Goal: Information Seeking & Learning: Learn about a topic

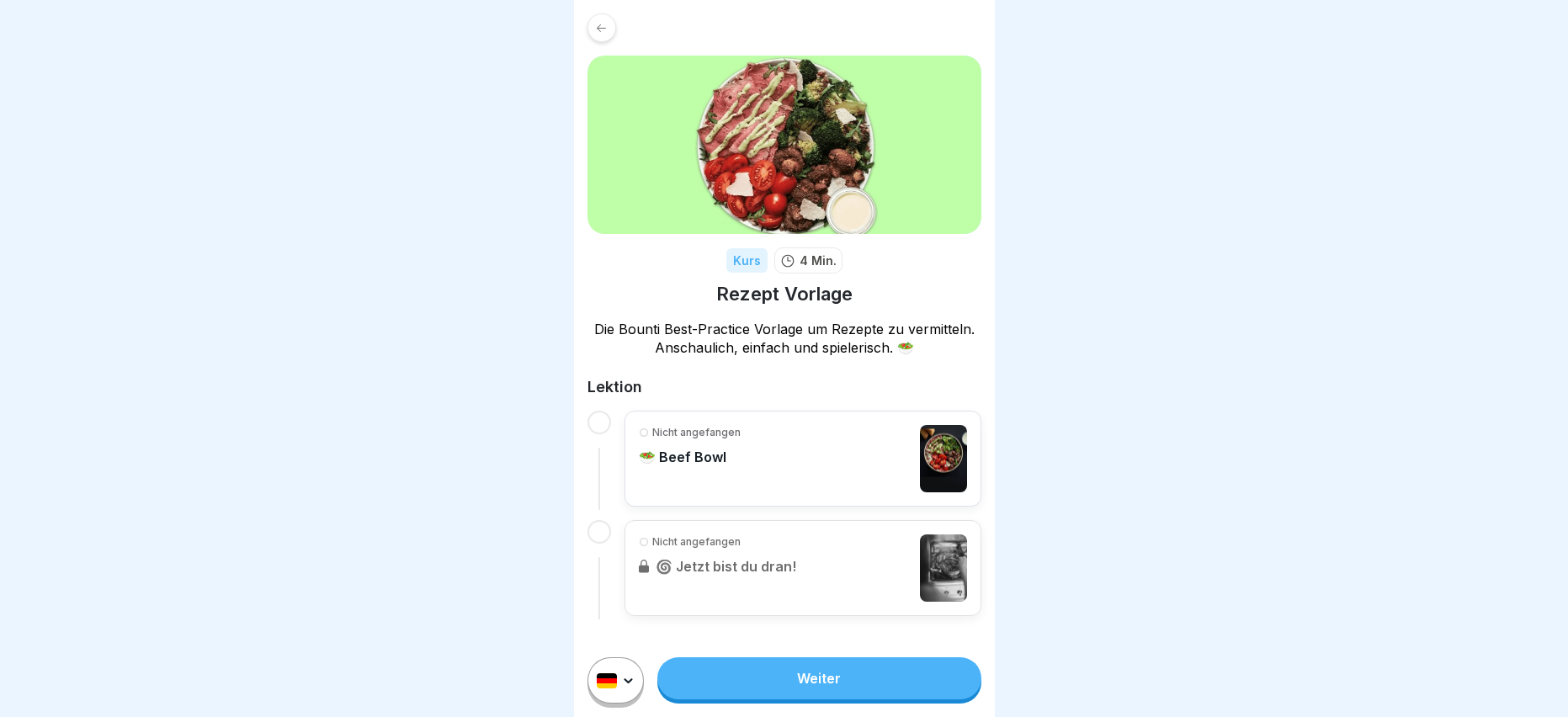
scroll to position [13, 0]
click at [683, 432] on div "Nicht angefangen 🥗 Beef Bowl" at bounding box center [689, 459] width 102 height 68
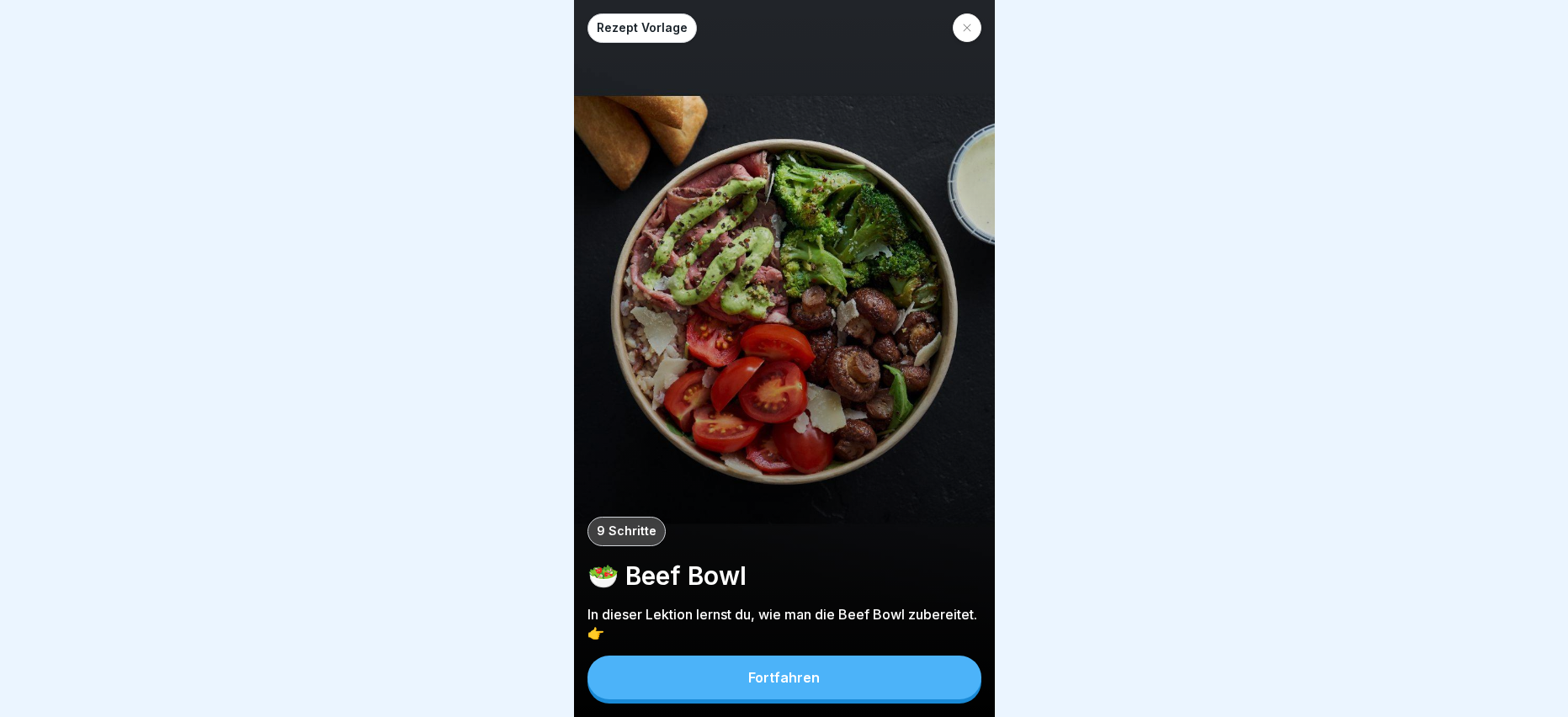
scroll to position [13, 0]
click at [806, 683] on div "Fortfahren" at bounding box center [784, 678] width 72 height 15
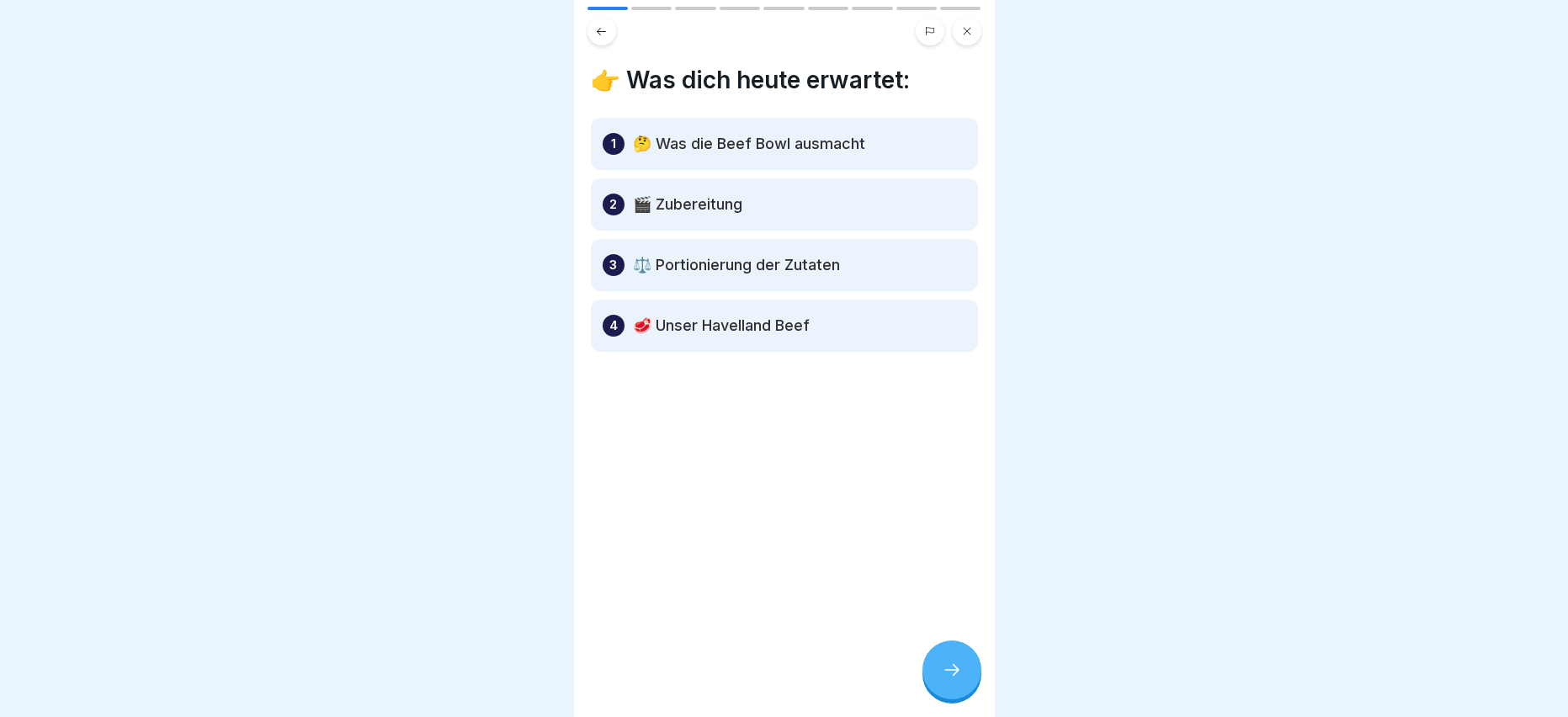
click at [945, 672] on icon at bounding box center [952, 670] width 20 height 21
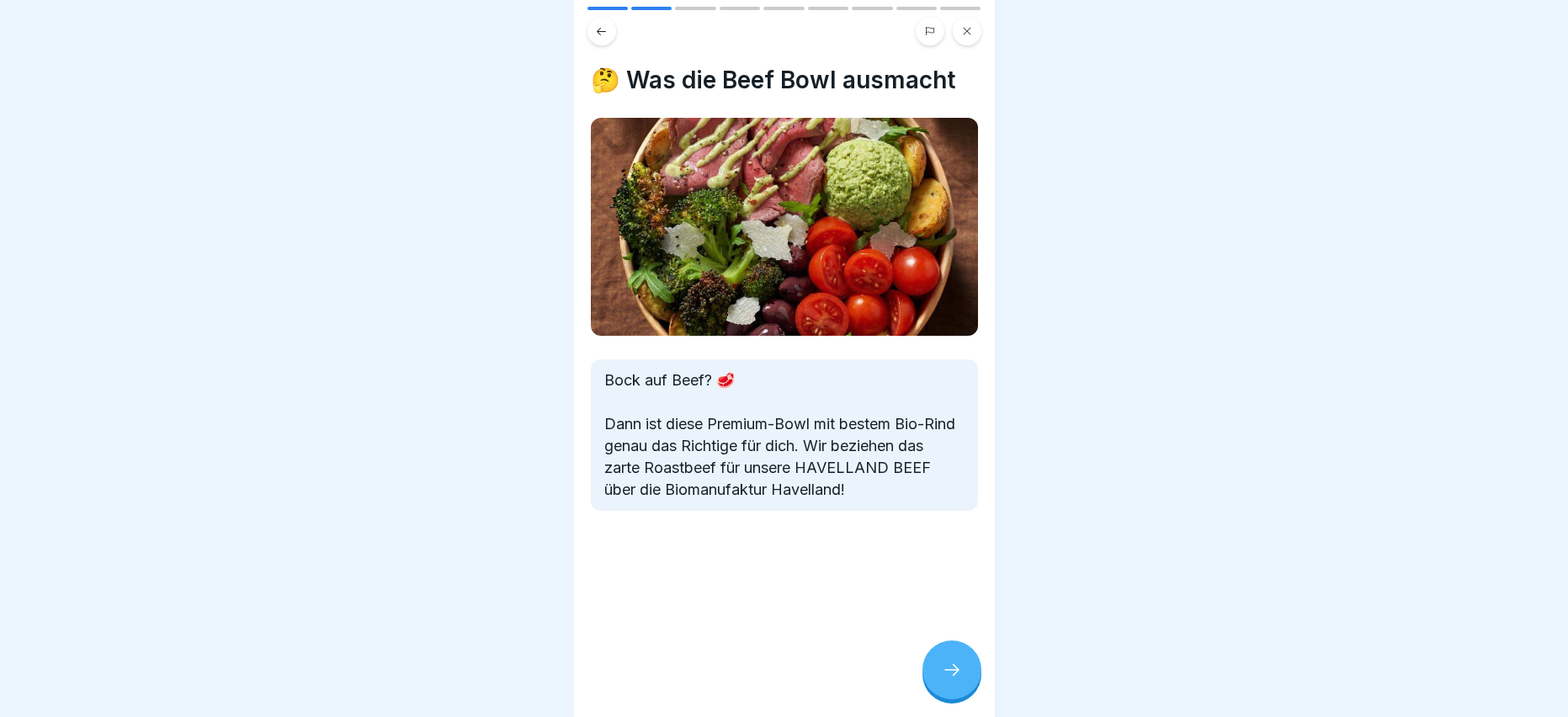
click at [959, 682] on div at bounding box center [951, 670] width 59 height 59
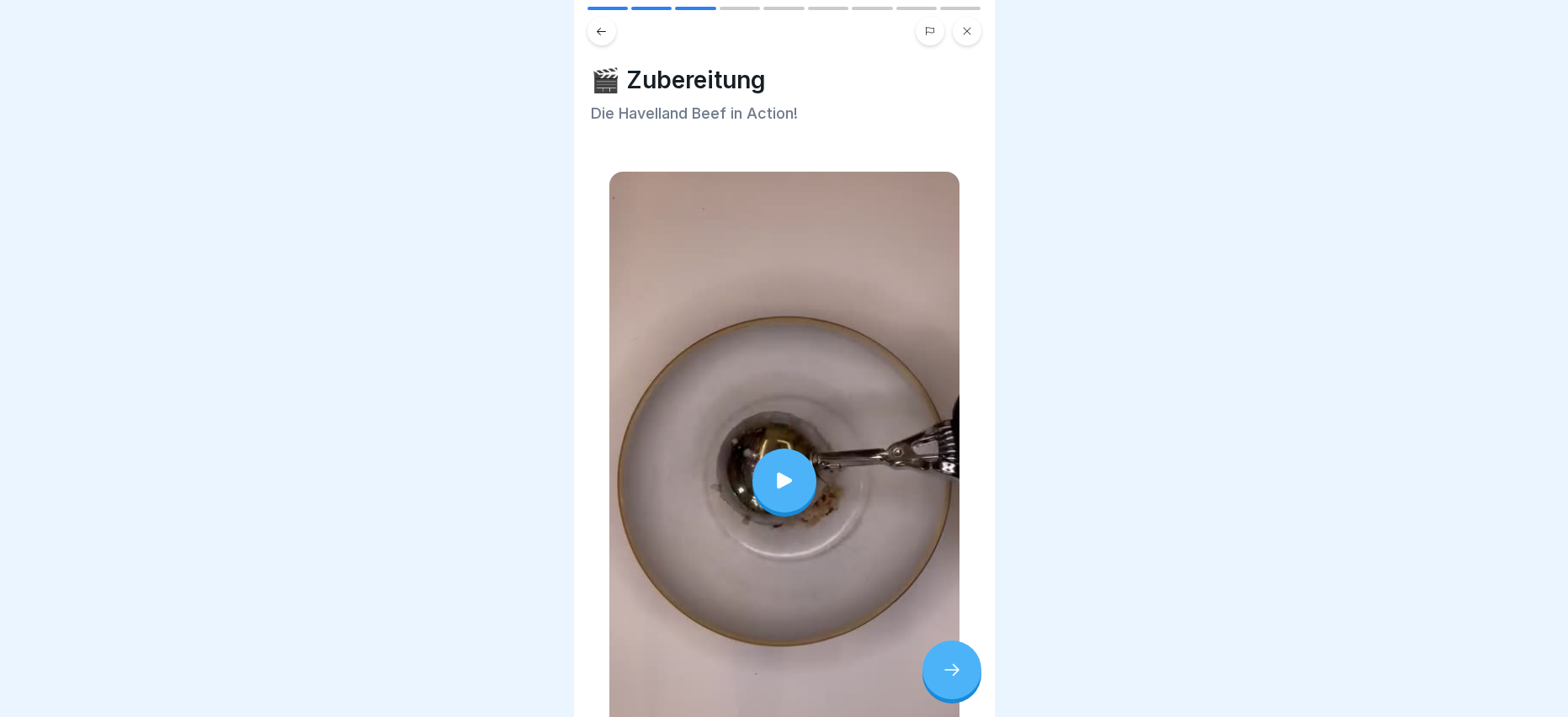
click at [792, 461] on div at bounding box center [784, 480] width 64 height 64
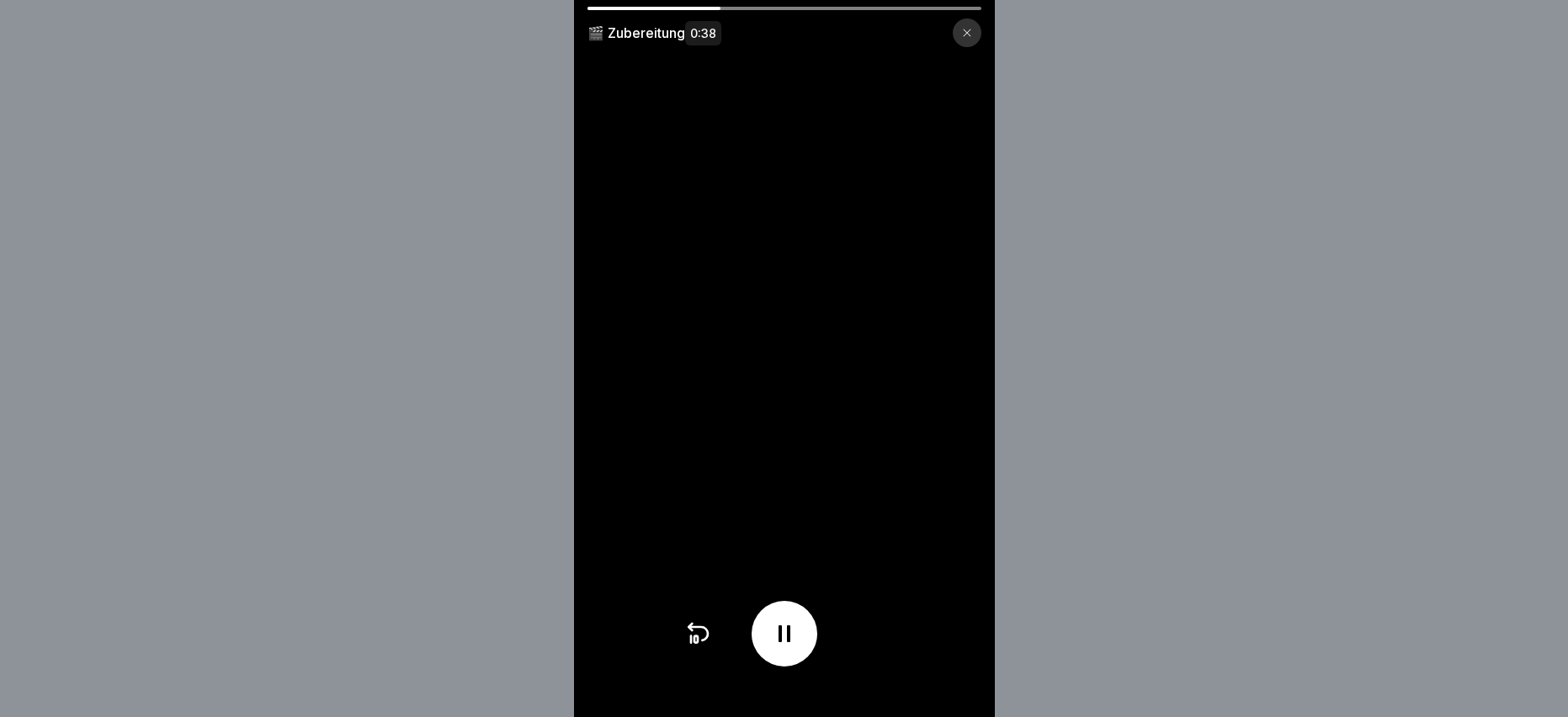
click at [972, 38] on div at bounding box center [966, 32] width 28 height 28
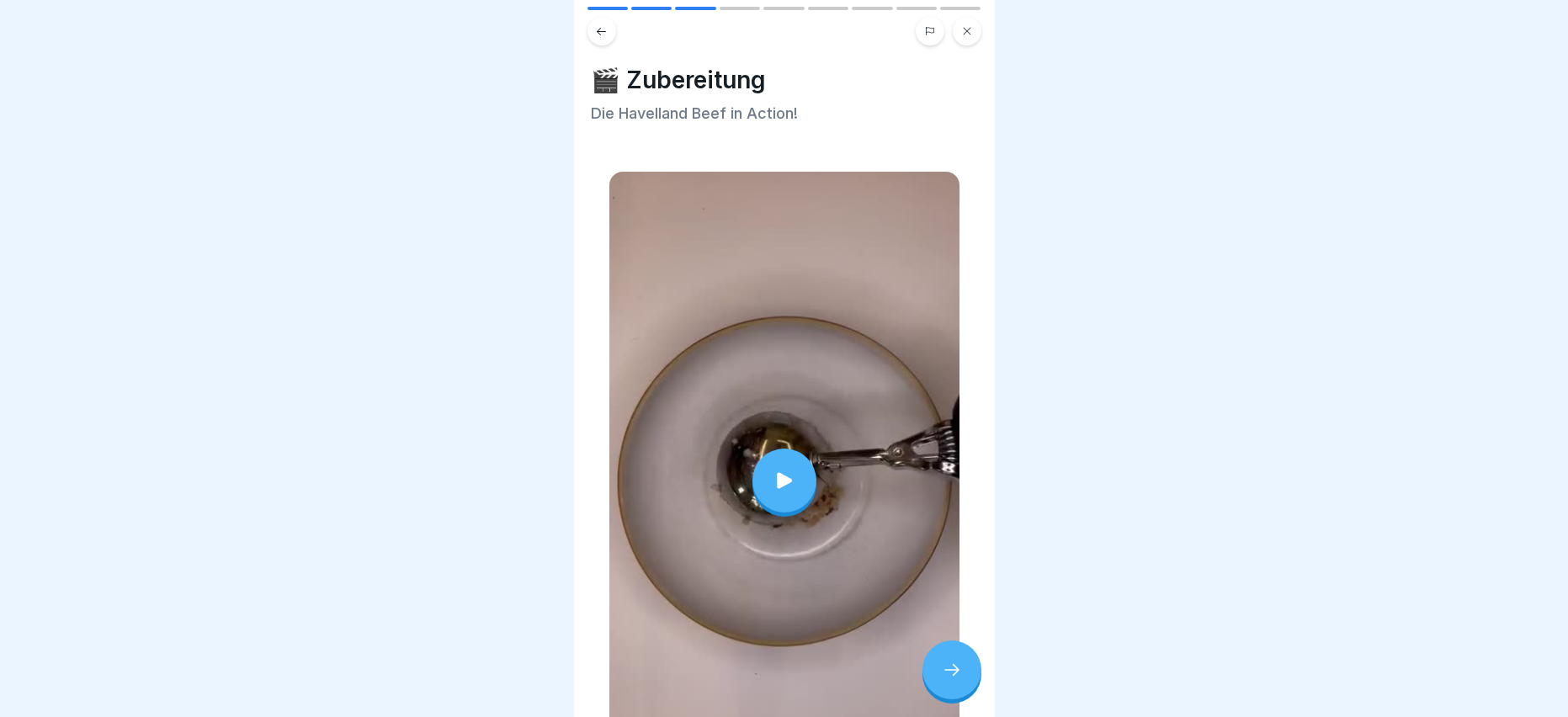
click at [784, 469] on icon at bounding box center [784, 481] width 24 height 24
click at [945, 668] on icon at bounding box center [952, 670] width 20 height 21
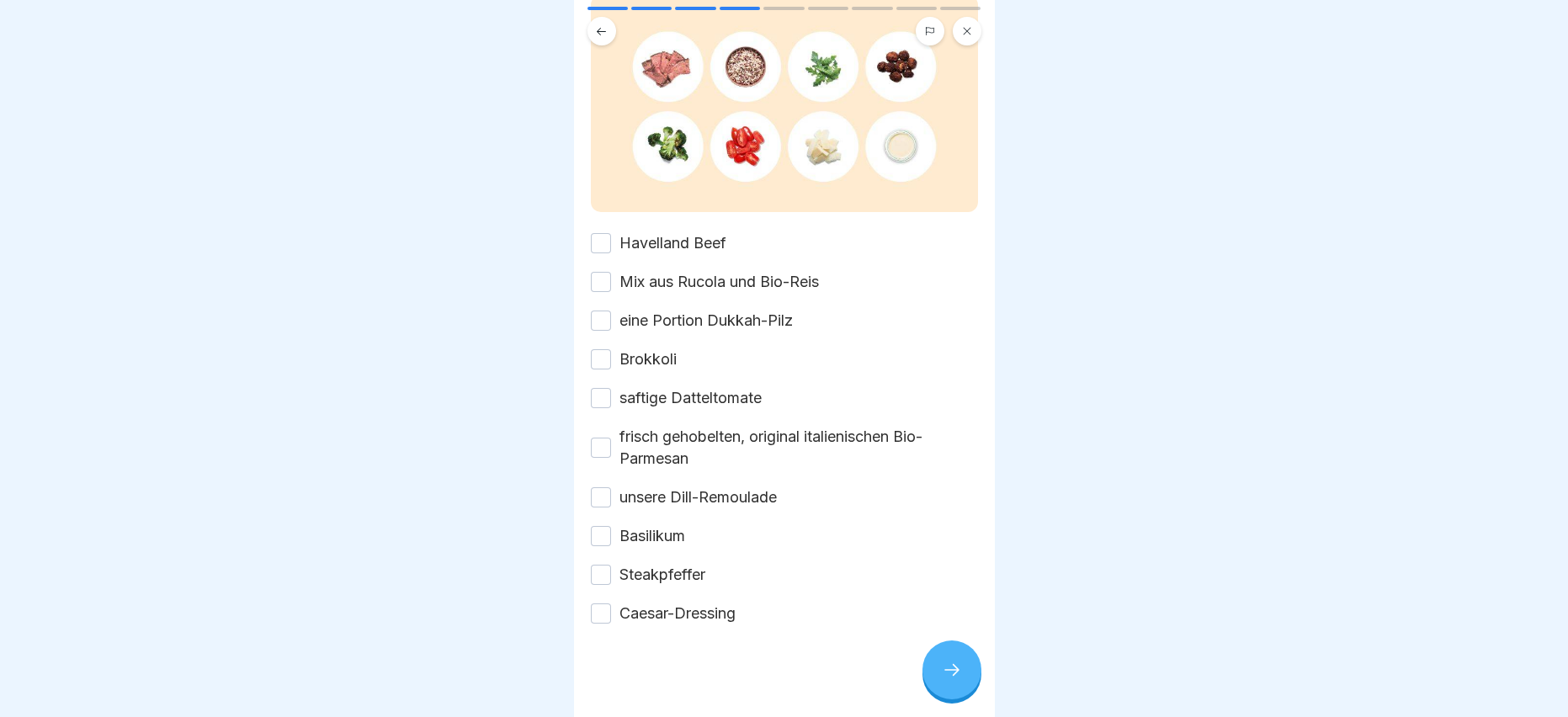
scroll to position [176, 0]
click at [600, 563] on button "Steakpfeffer" at bounding box center [601, 573] width 20 height 21
click at [606, 525] on button "Basilikum" at bounding box center [601, 535] width 20 height 21
click at [599, 425] on div "frisch gehobelten, original italienischen Bio-Parmesan" at bounding box center [784, 446] width 387 height 44
click at [600, 436] on button "frisch gehobelten, original italienischen Bio-Parmesan" at bounding box center [601, 446] width 20 height 21
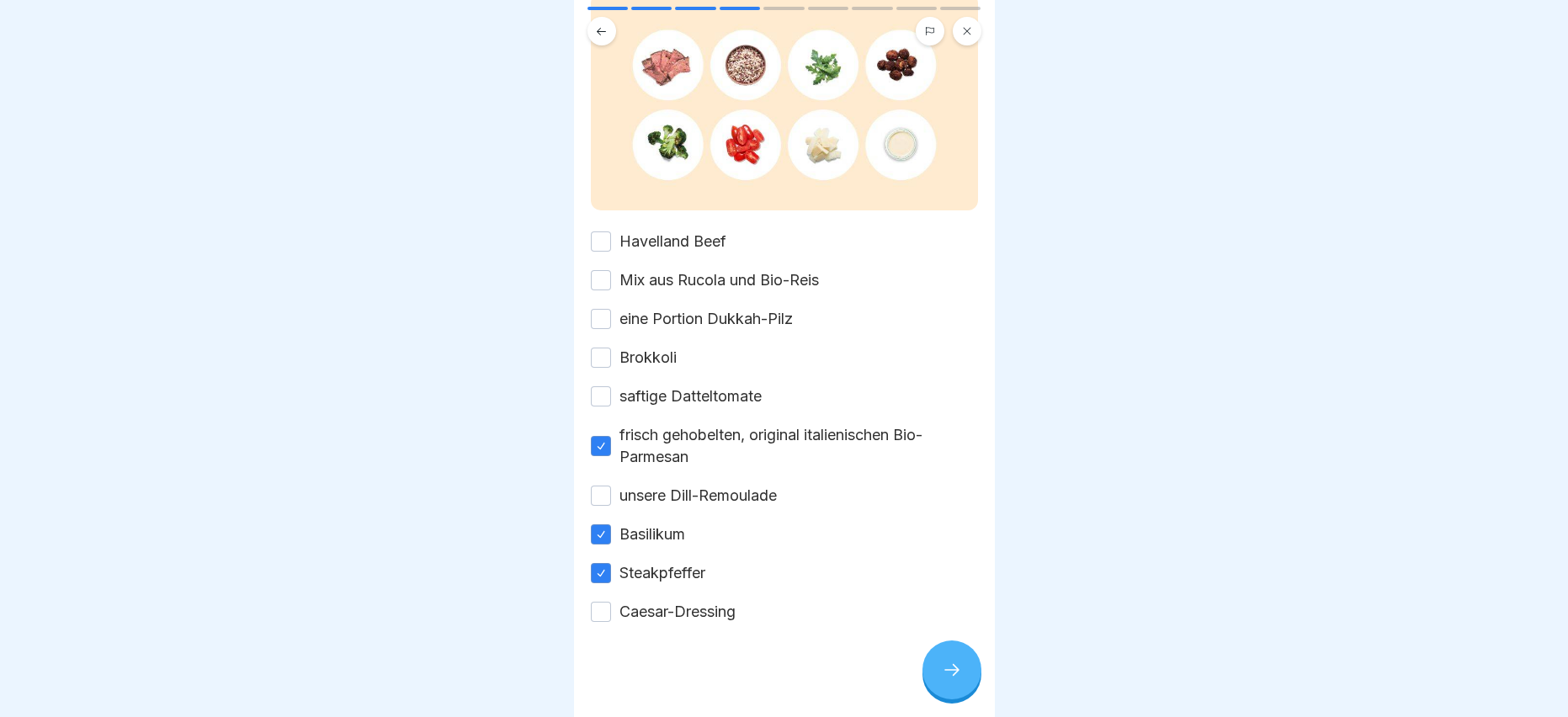
click at [954, 679] on icon at bounding box center [952, 670] width 20 height 21
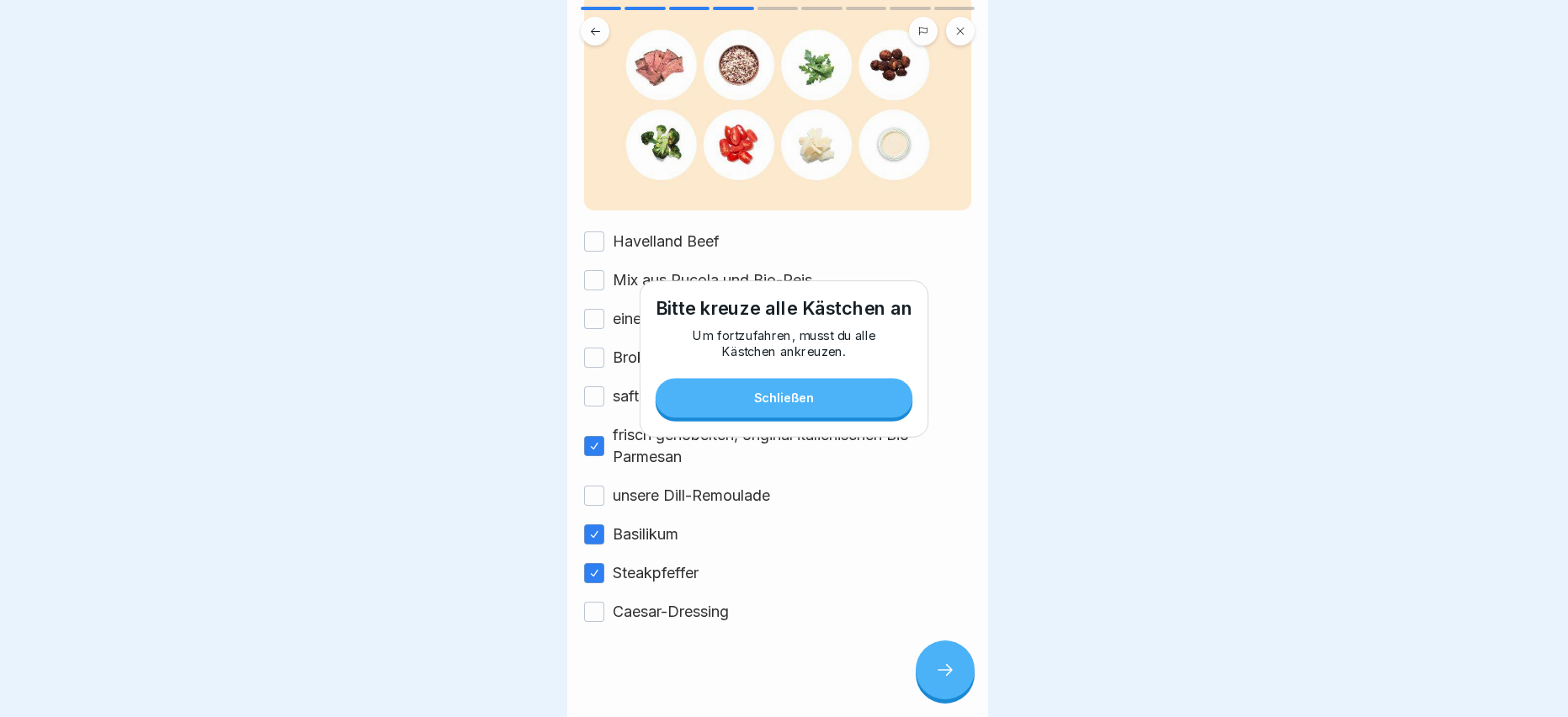
scroll to position [0, 0]
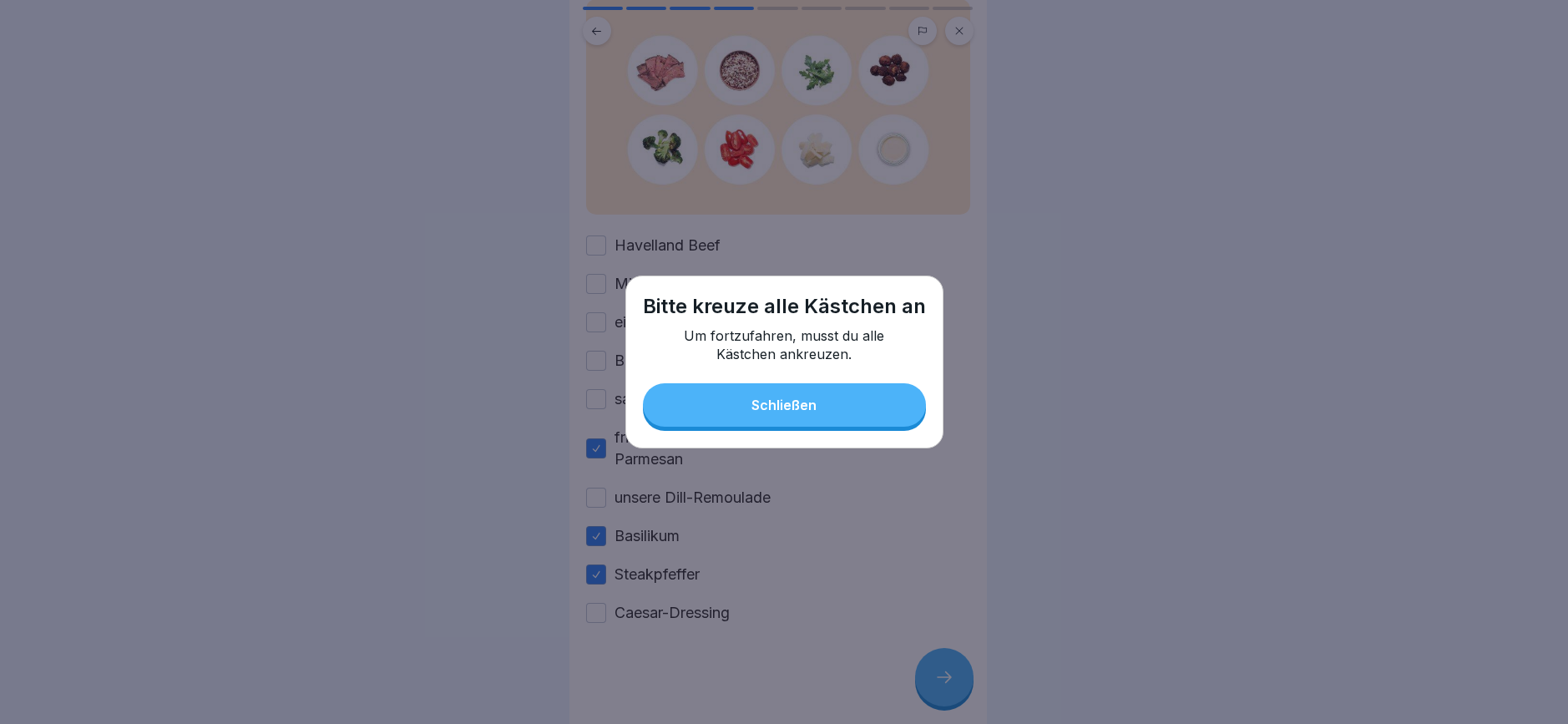
click at [810, 404] on div "Schließen" at bounding box center [784, 405] width 65 height 15
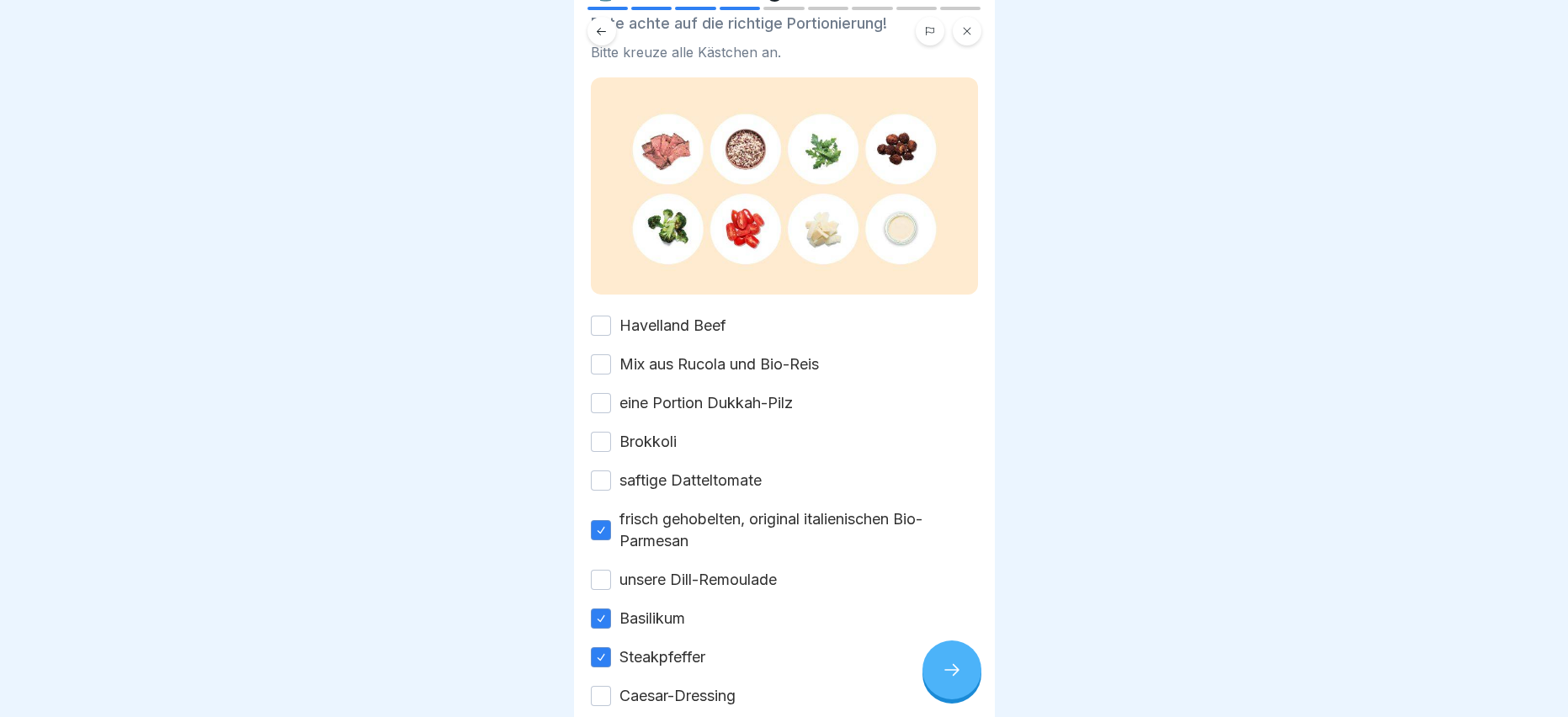
scroll to position [8, 0]
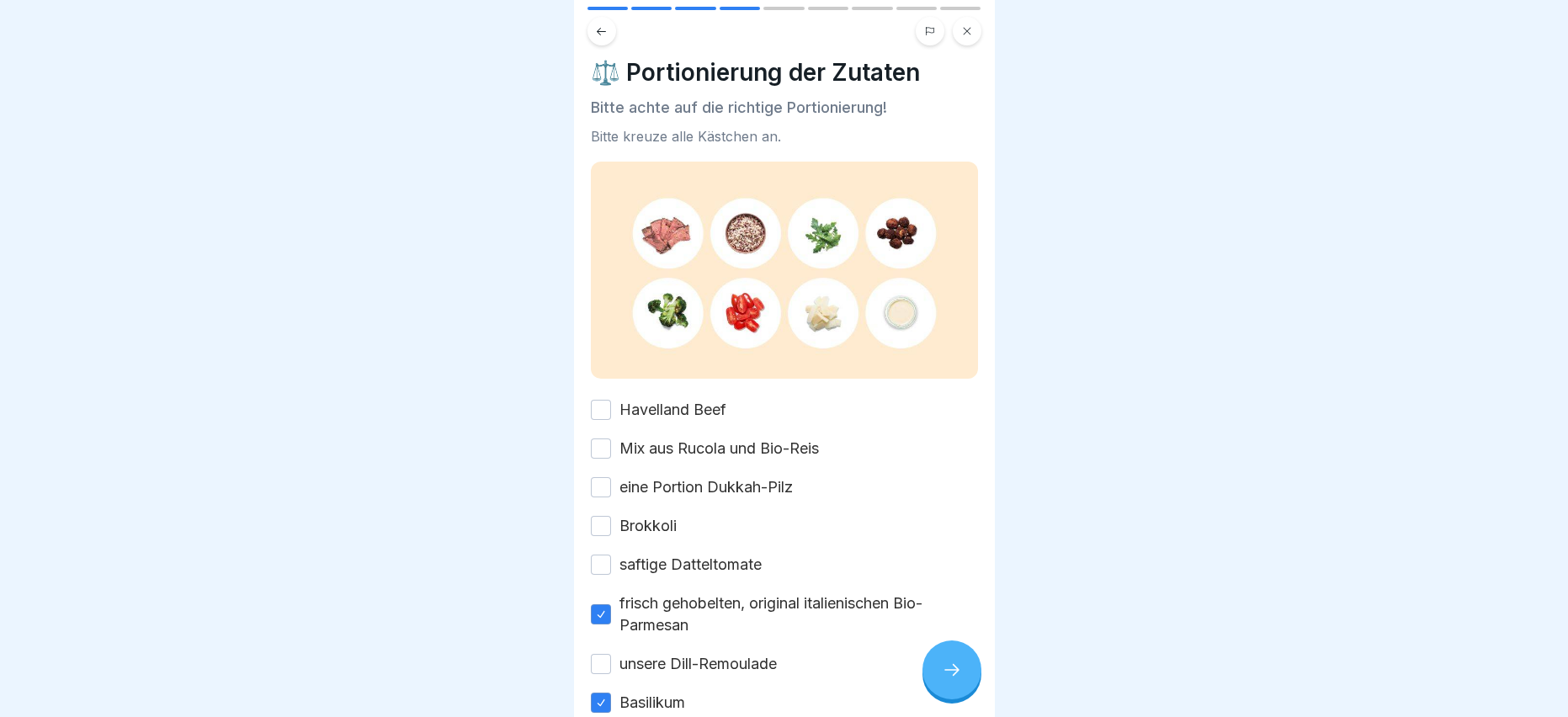
click at [602, 607] on button "frisch gehobelten, original italienischen Bio-Parmesan" at bounding box center [601, 614] width 20 height 21
click at [597, 695] on button "Basilikum" at bounding box center [601, 703] width 20 height 21
click at [600, 404] on button "Havelland Beef" at bounding box center [601, 410] width 20 height 21
click at [610, 443] on button "Mix aus Rucola und Bio-Reis" at bounding box center [601, 449] width 20 height 21
click at [606, 483] on button "eine Portion Dukkah-Pilz" at bounding box center [601, 488] width 20 height 21
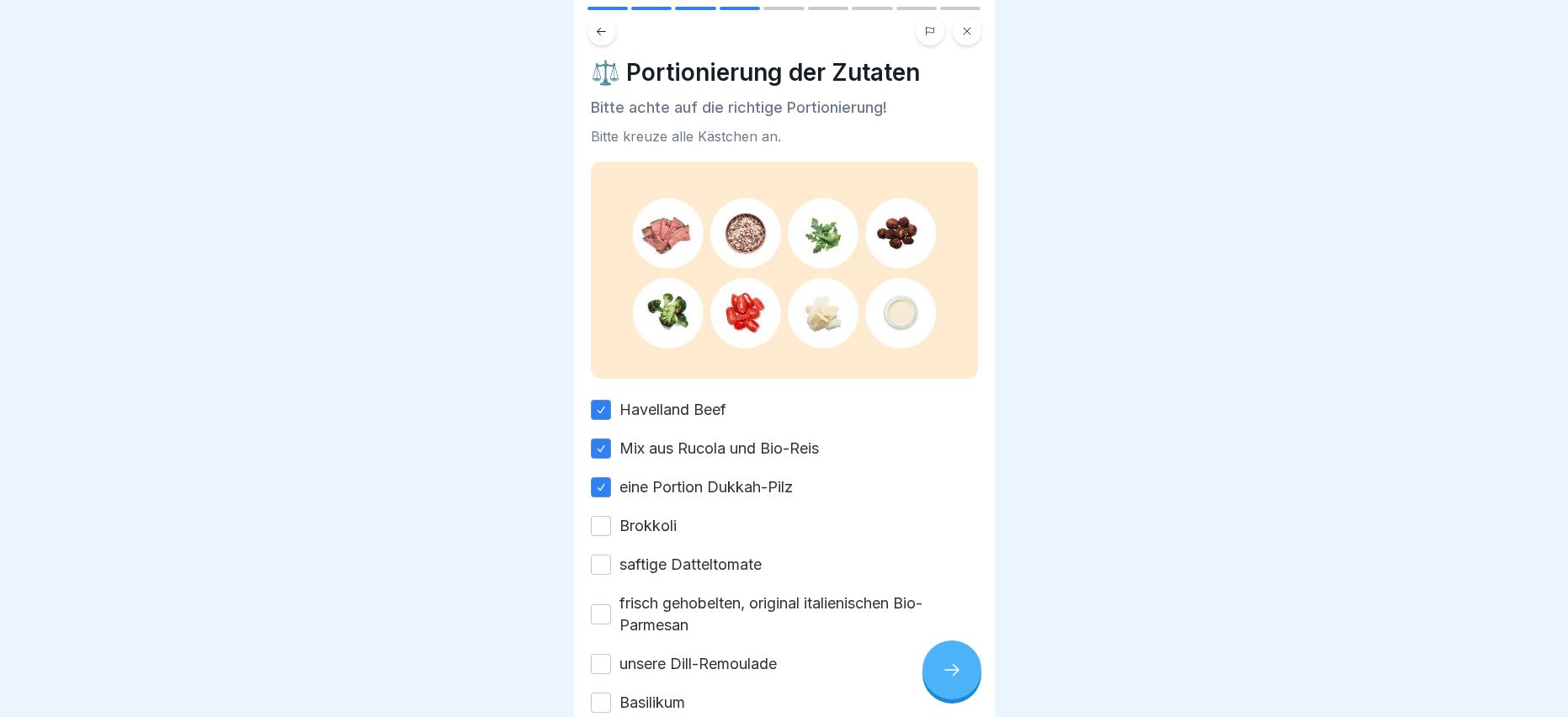
drag, startPoint x: 604, startPoint y: 515, endPoint x: 605, endPoint y: 549, distance: 34.0
click at [604, 520] on button "Brokkoli" at bounding box center [601, 526] width 20 height 21
click at [606, 566] on button "saftige Datteltomate" at bounding box center [601, 565] width 20 height 21
drag, startPoint x: 598, startPoint y: 608, endPoint x: 600, endPoint y: 640, distance: 32.1
click at [600, 614] on button "frisch gehobelten, original italienischen Bio-Parmesan" at bounding box center [601, 614] width 20 height 21
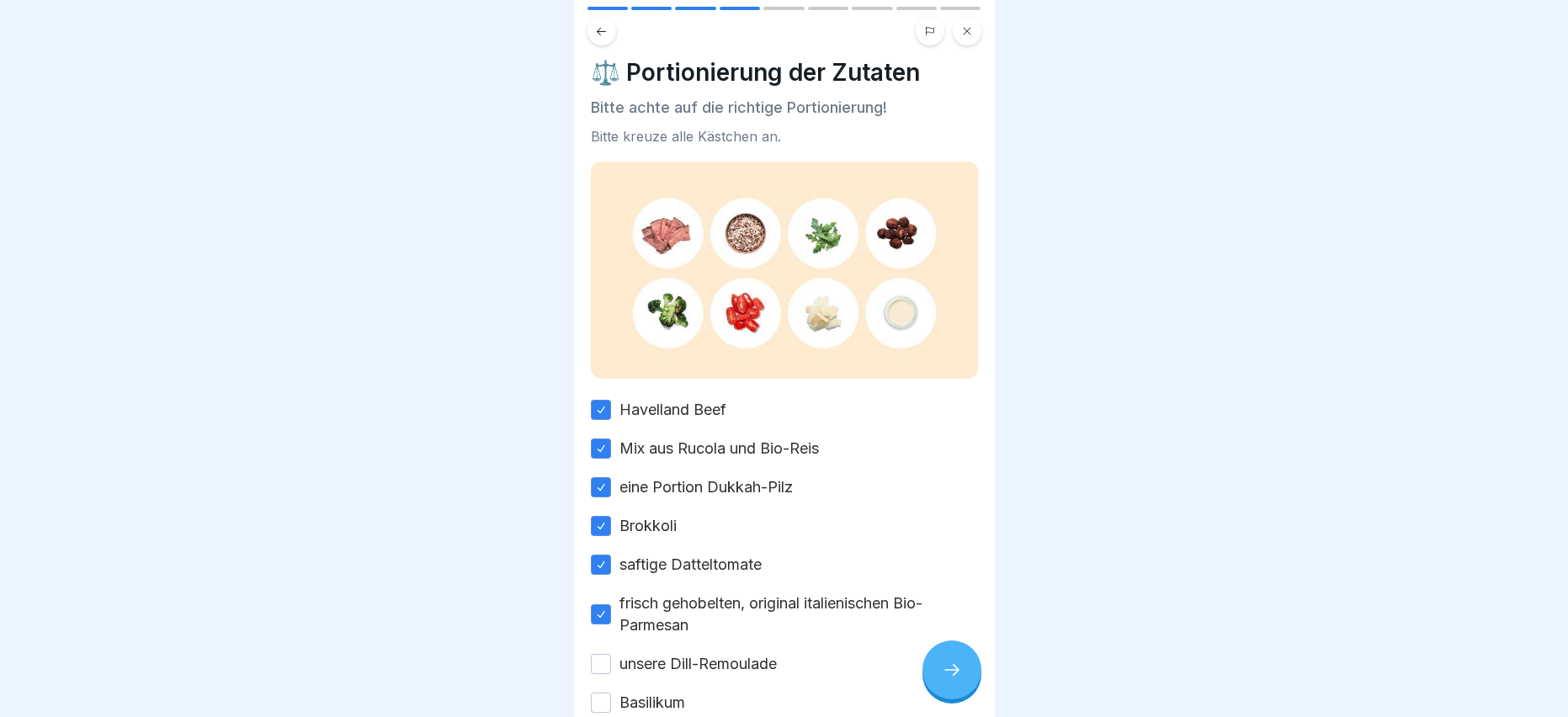
click at [603, 661] on button "unsere Dill-Remoulade" at bounding box center [601, 665] width 20 height 21
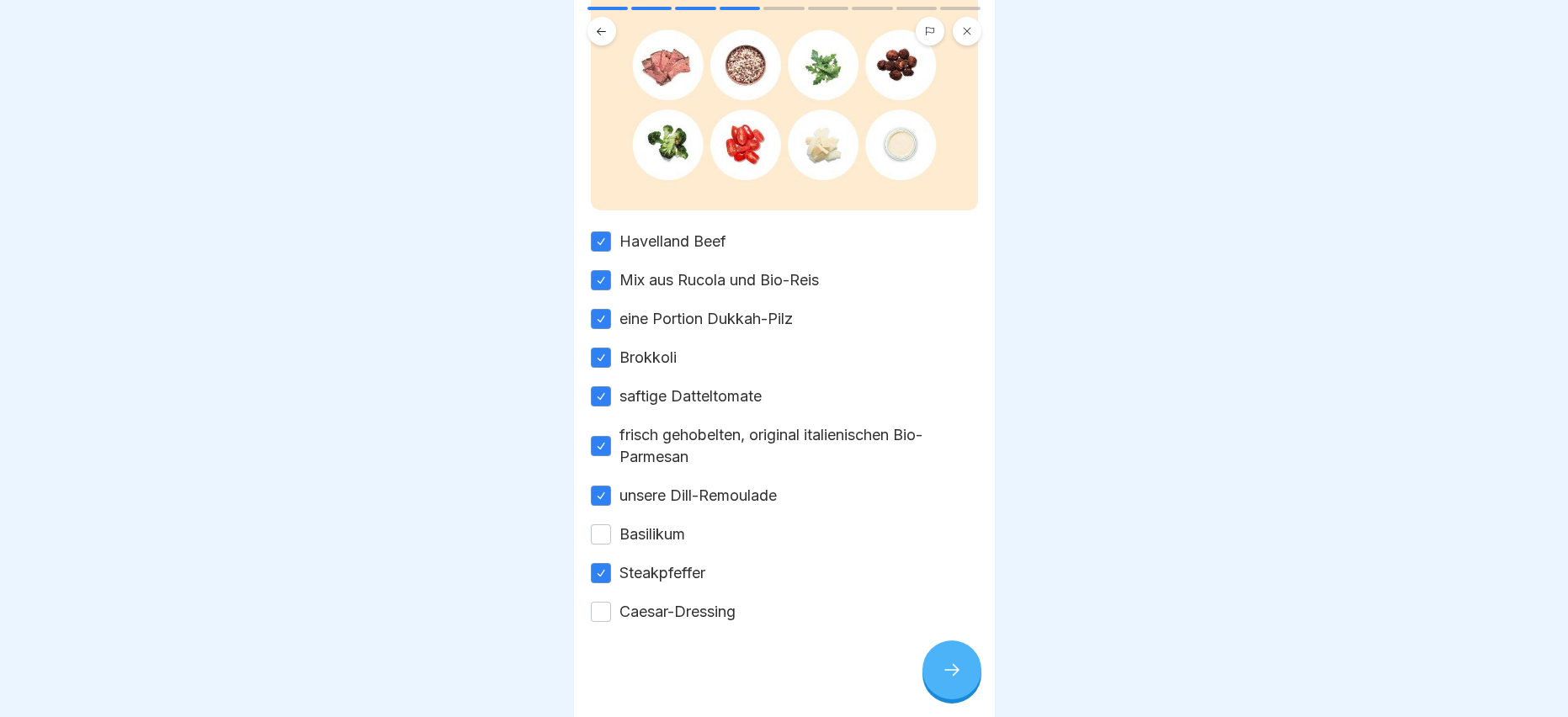
drag, startPoint x: 599, startPoint y: 533, endPoint x: 600, endPoint y: 557, distance: 24.0
click at [599, 538] on div "Basilikum" at bounding box center [638, 535] width 94 height 22
click at [598, 604] on button "Caesar-Dressing" at bounding box center [601, 612] width 20 height 21
click at [603, 537] on button "Basilikum" at bounding box center [601, 535] width 20 height 21
click at [961, 696] on div at bounding box center [951, 670] width 59 height 59
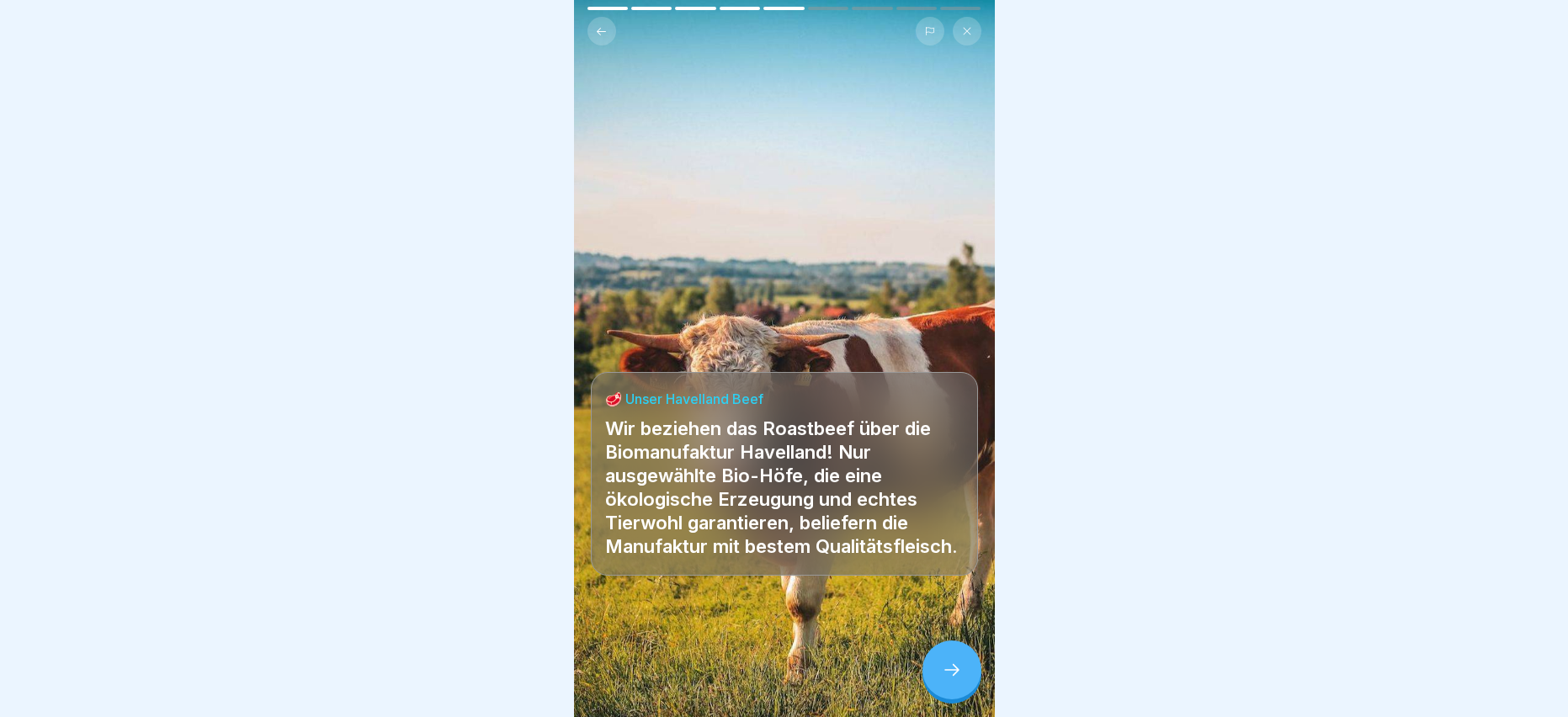
click at [937, 682] on div at bounding box center [951, 670] width 59 height 59
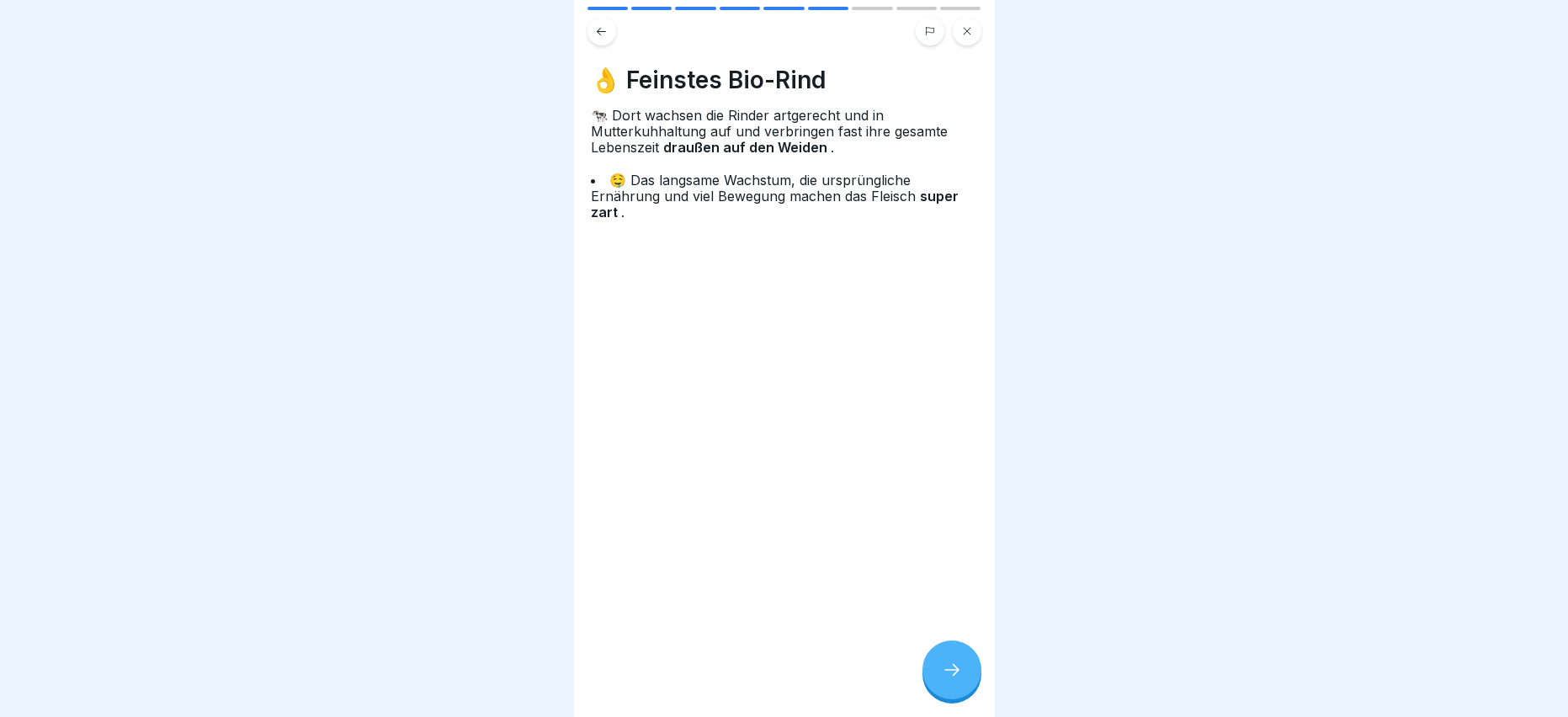
click at [956, 680] on icon at bounding box center [952, 670] width 20 height 21
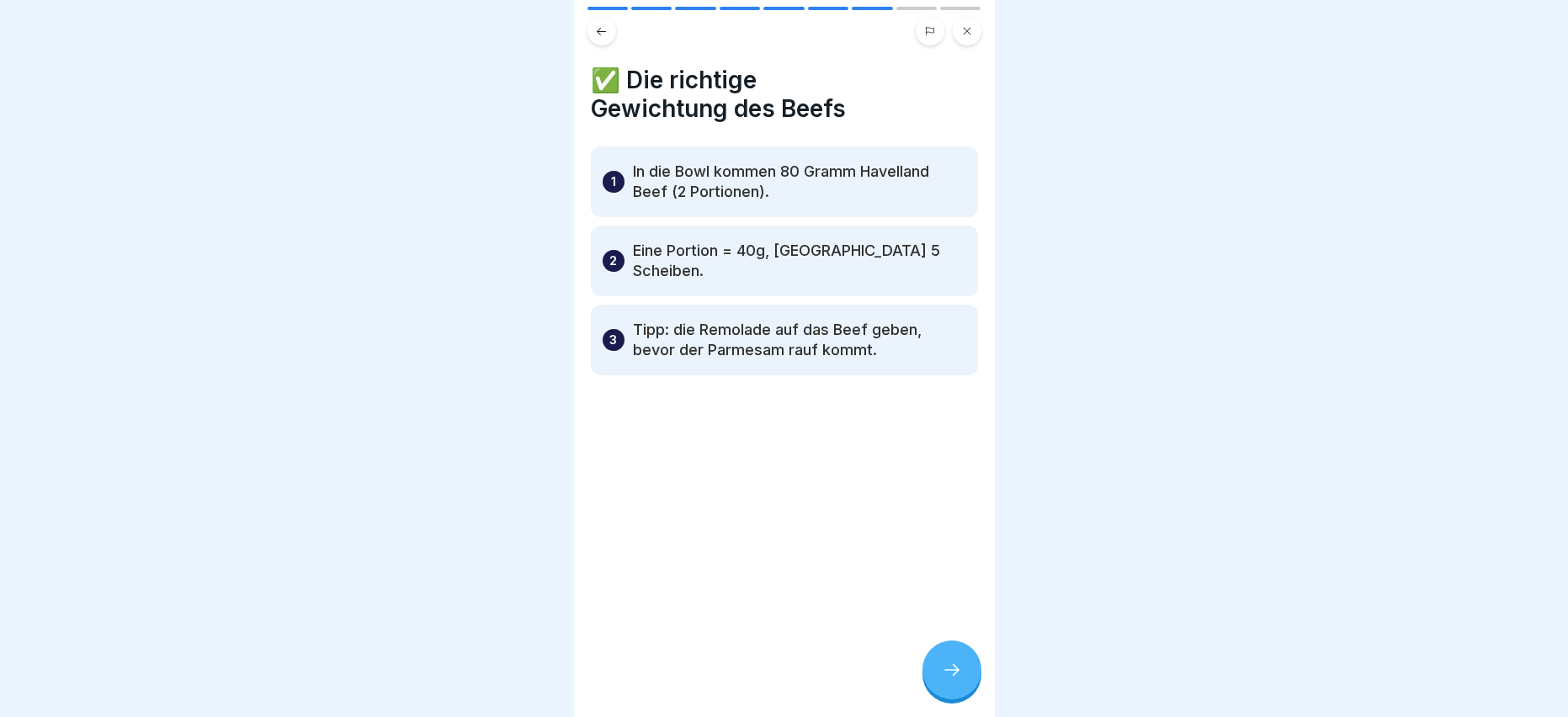
click at [954, 679] on icon at bounding box center [952, 670] width 20 height 21
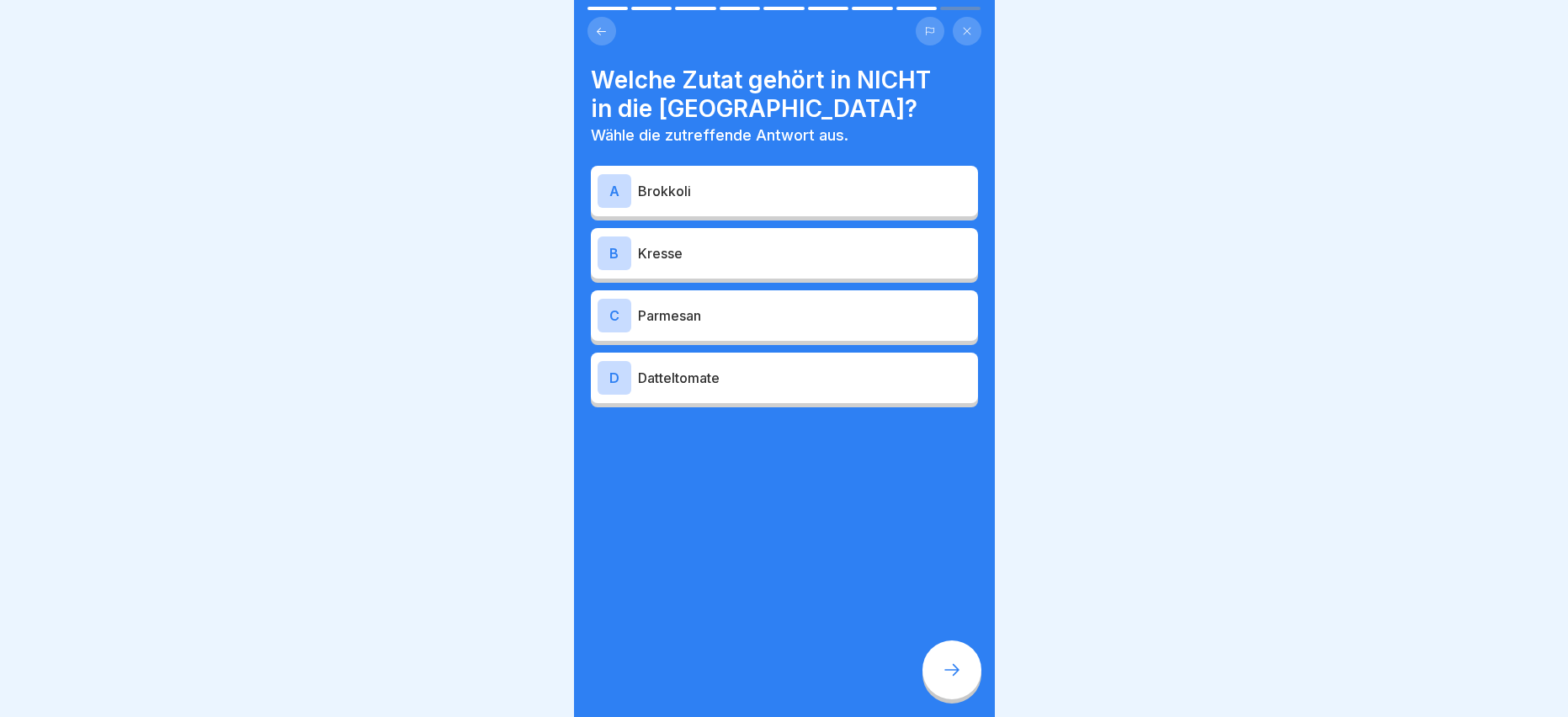
click at [618, 372] on div "D" at bounding box center [614, 378] width 33 height 33
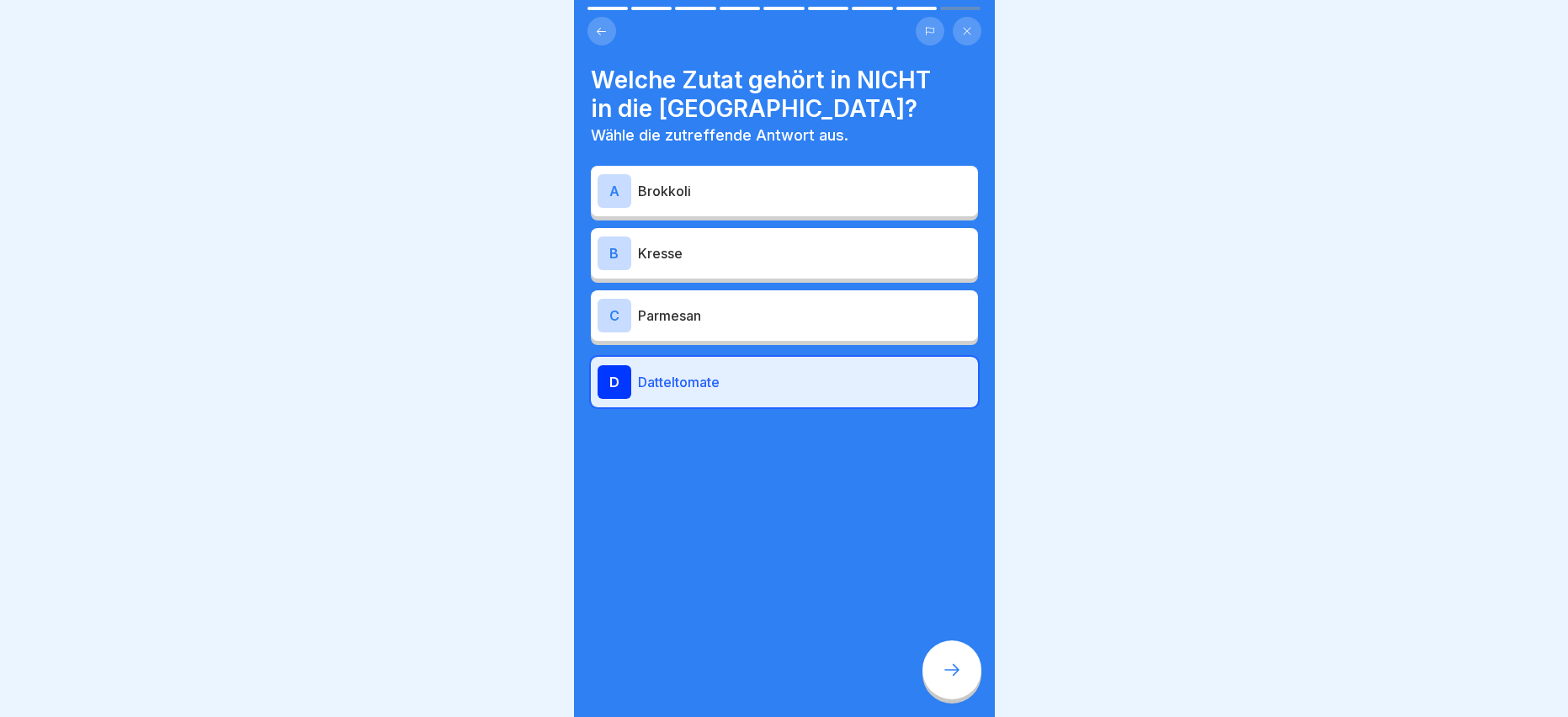
click at [619, 379] on div "D" at bounding box center [614, 382] width 33 height 33
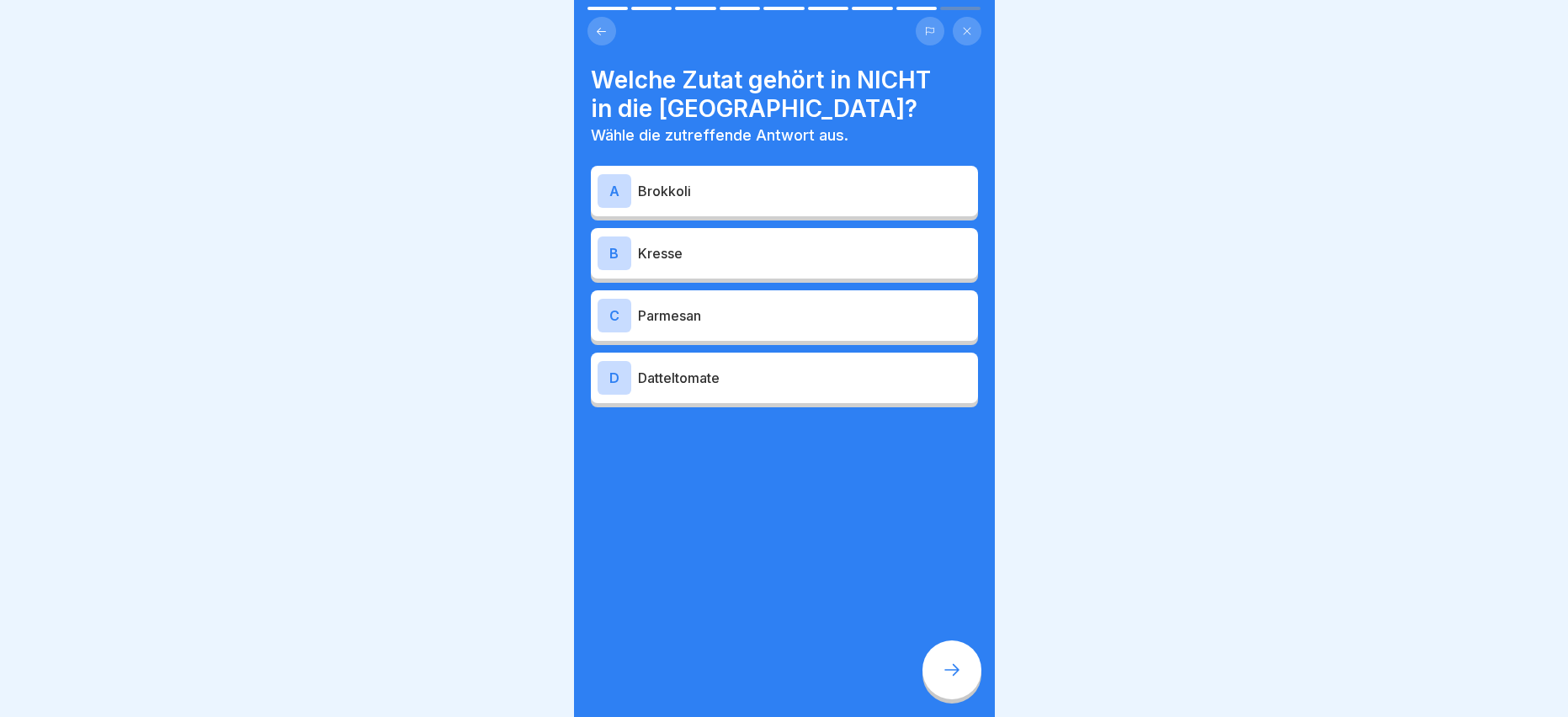
click at [622, 244] on div "B" at bounding box center [614, 253] width 33 height 33
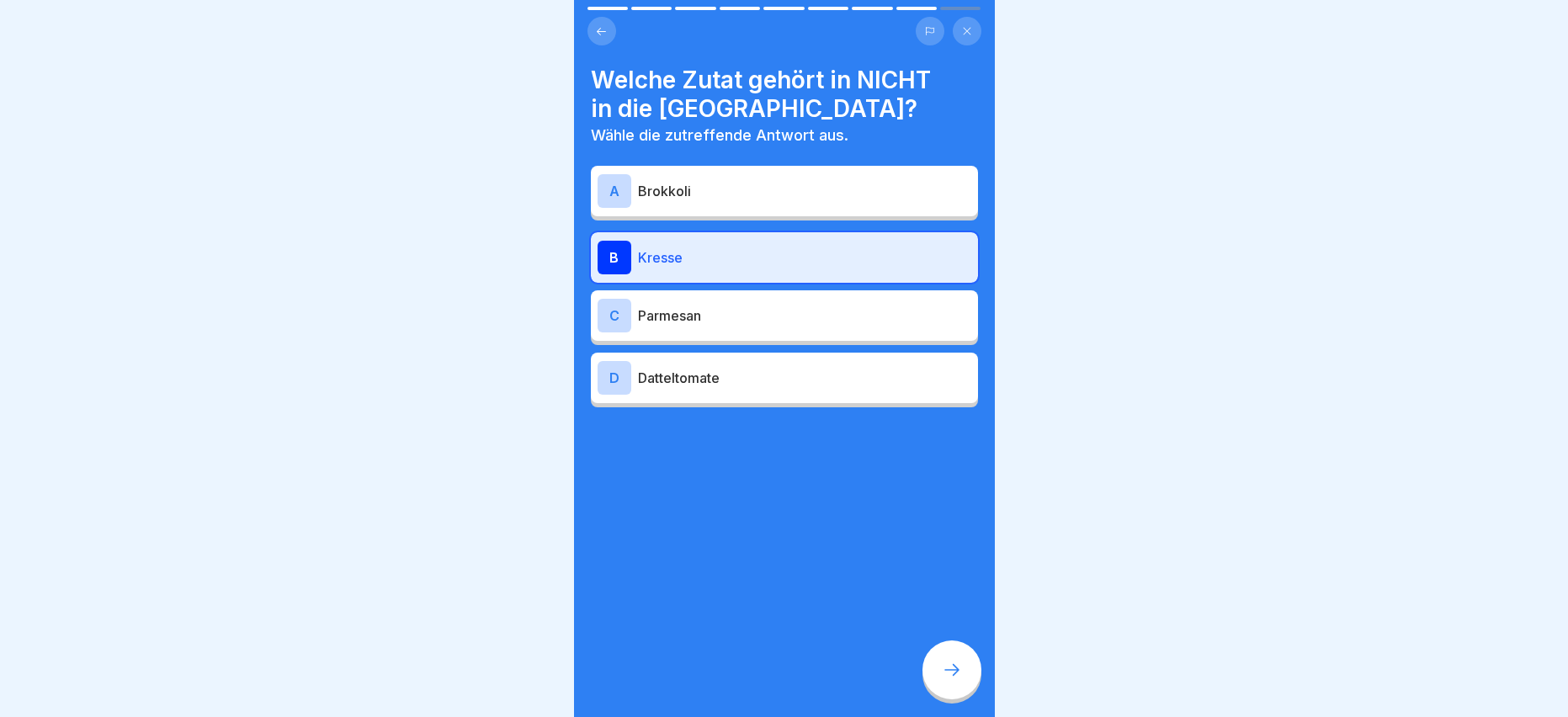
click at [947, 680] on icon at bounding box center [952, 670] width 20 height 21
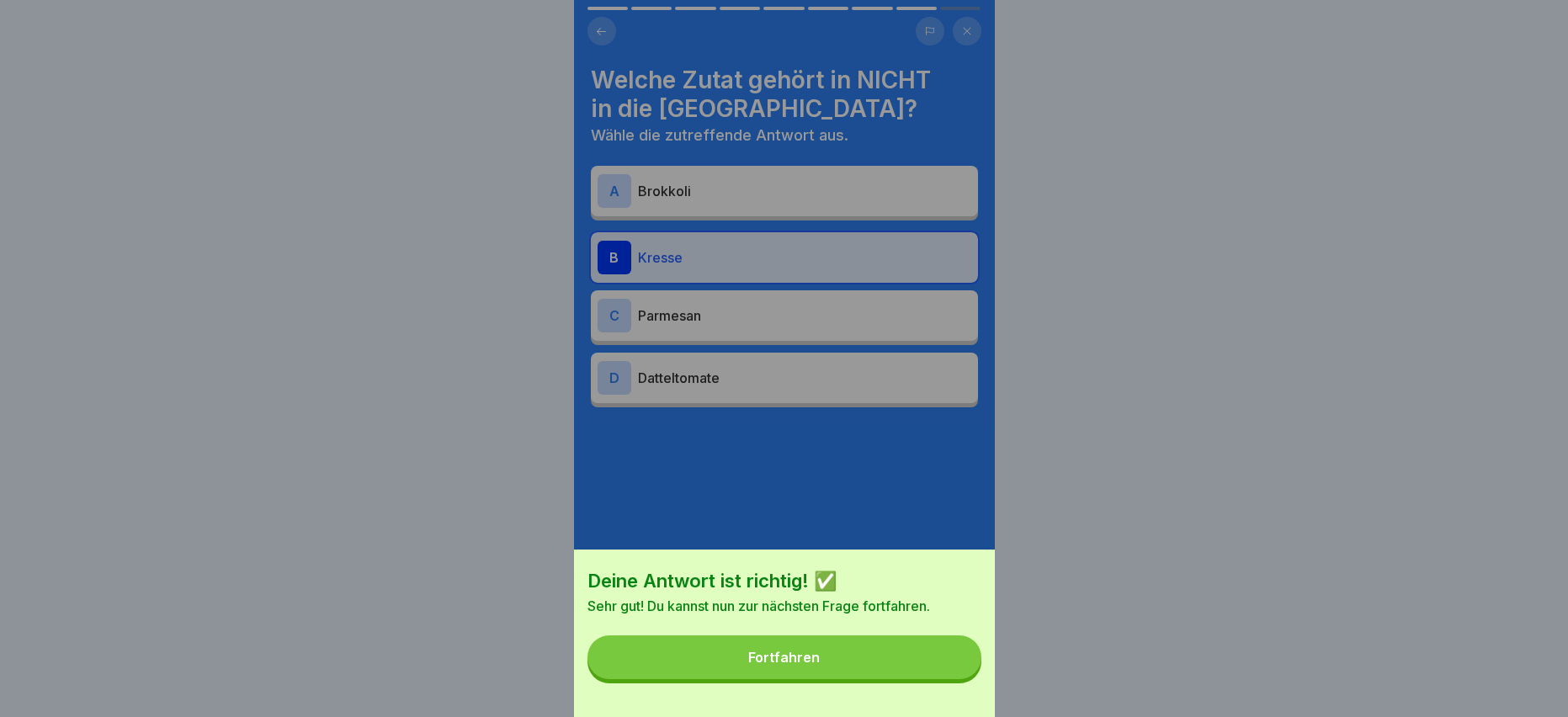
click at [878, 669] on button "Fortfahren" at bounding box center [784, 657] width 394 height 44
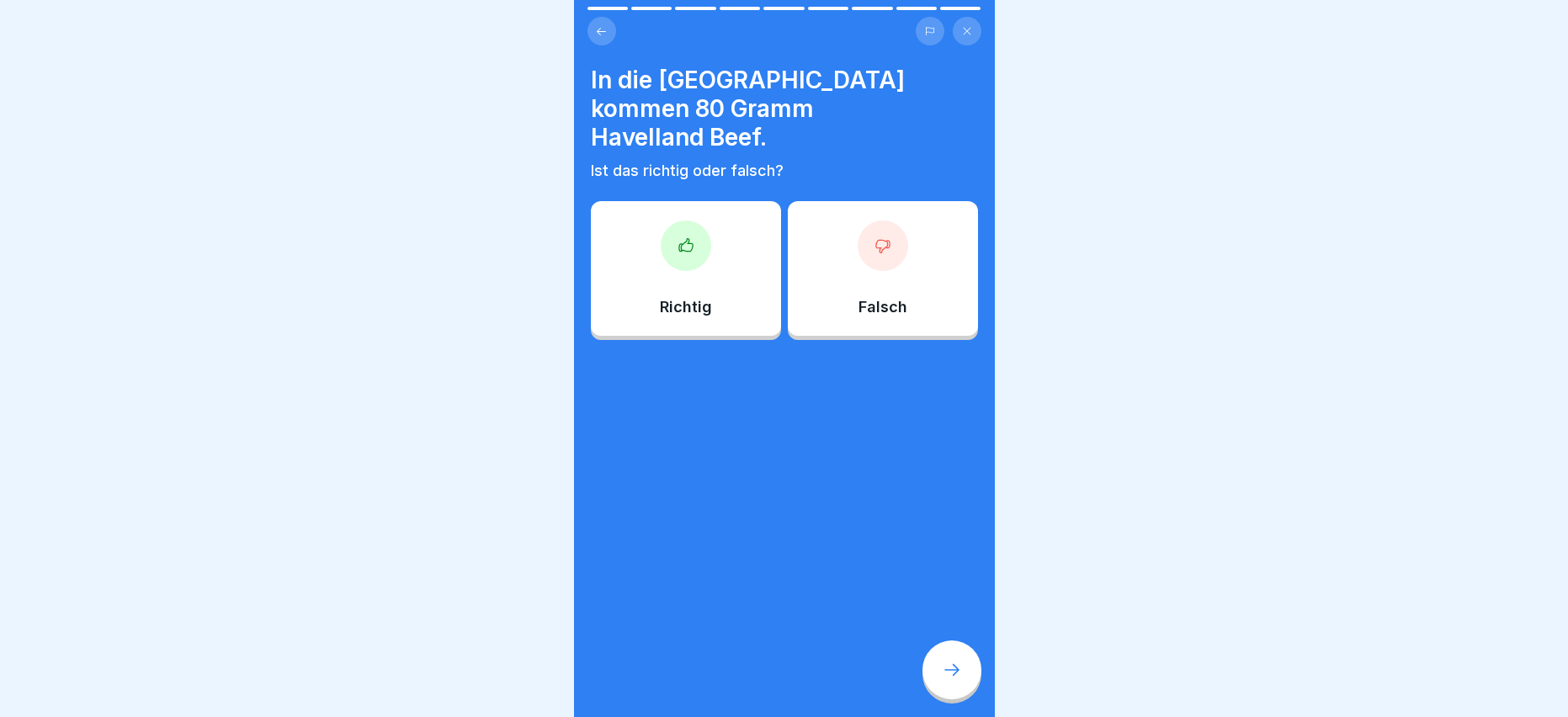
click at [747, 274] on div "Richtig" at bounding box center [686, 268] width 190 height 135
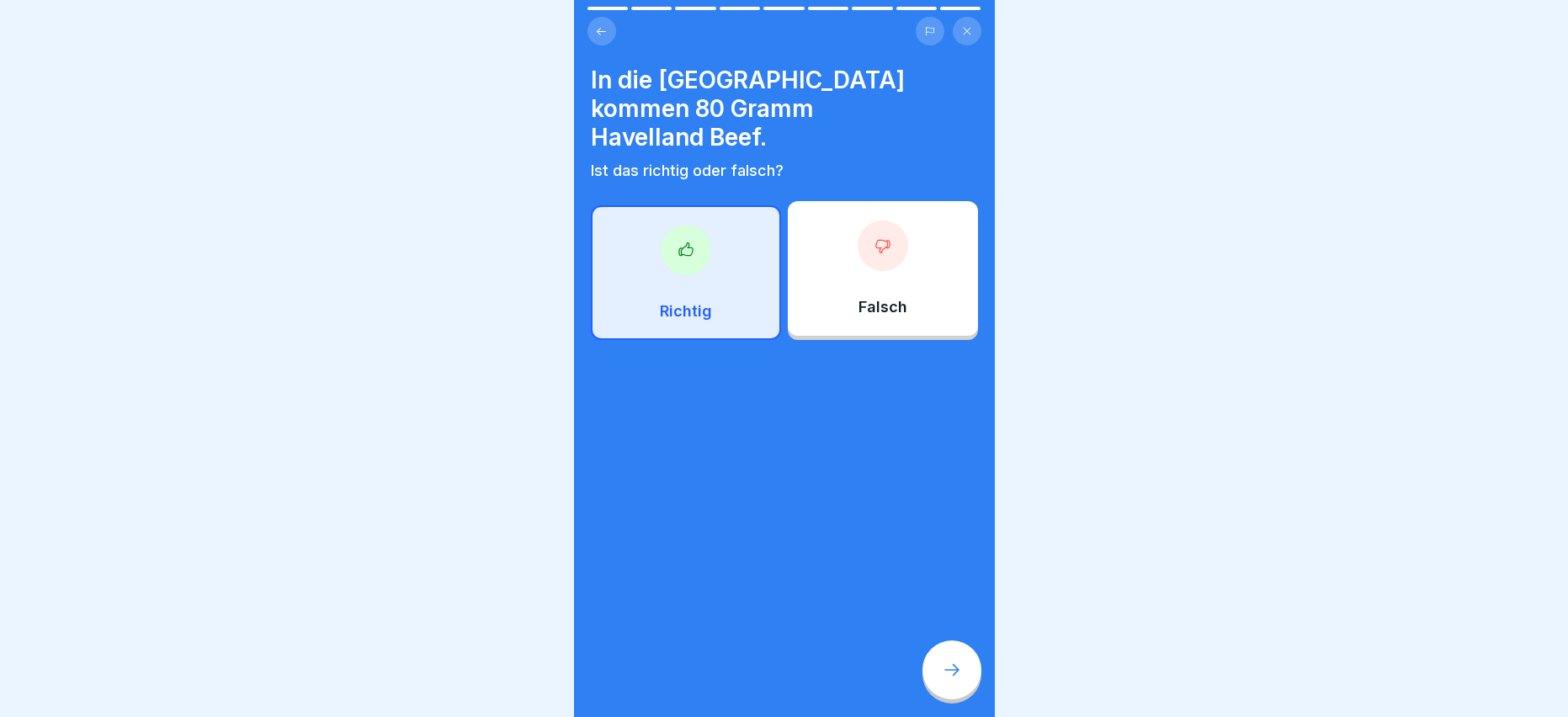
click at [948, 680] on icon at bounding box center [952, 670] width 20 height 21
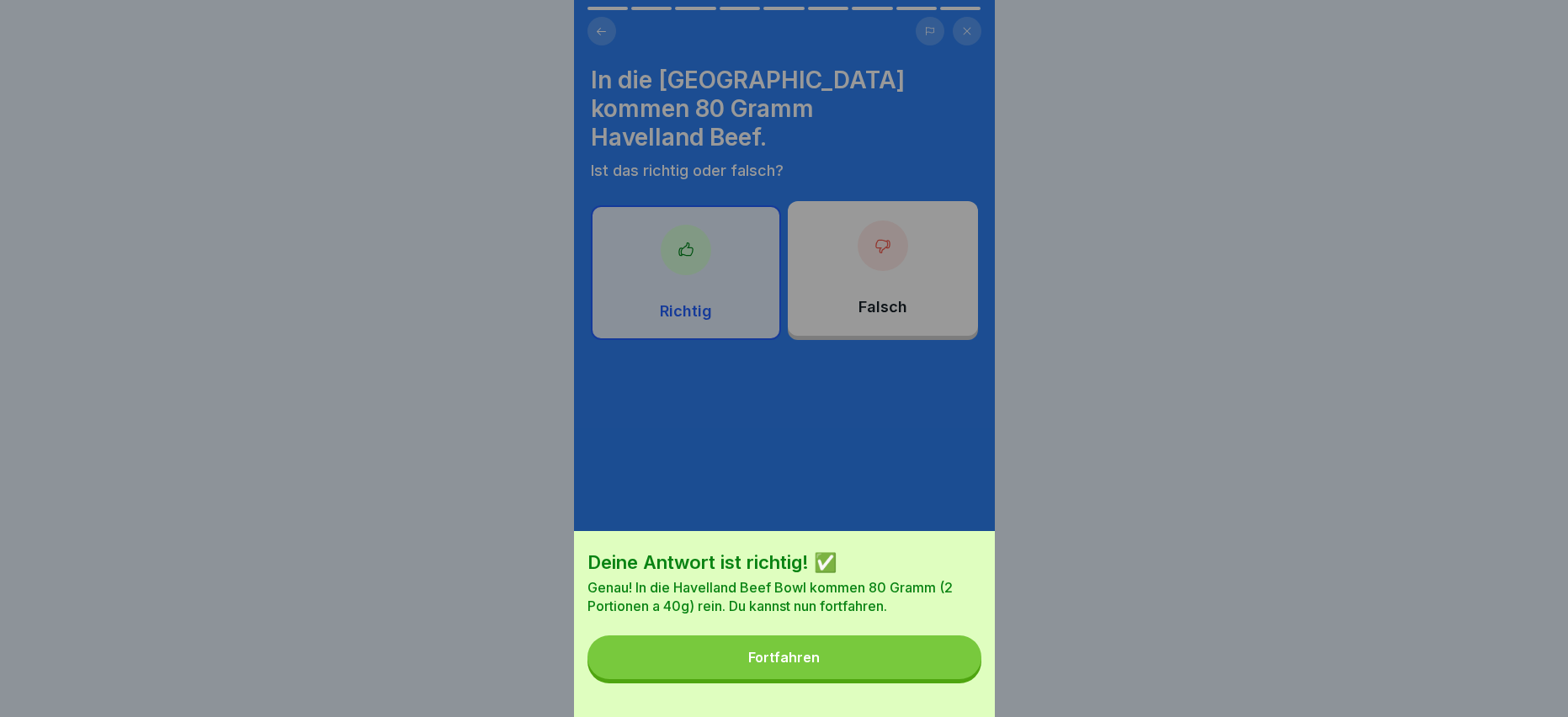
click at [875, 679] on button "Fortfahren" at bounding box center [784, 657] width 394 height 44
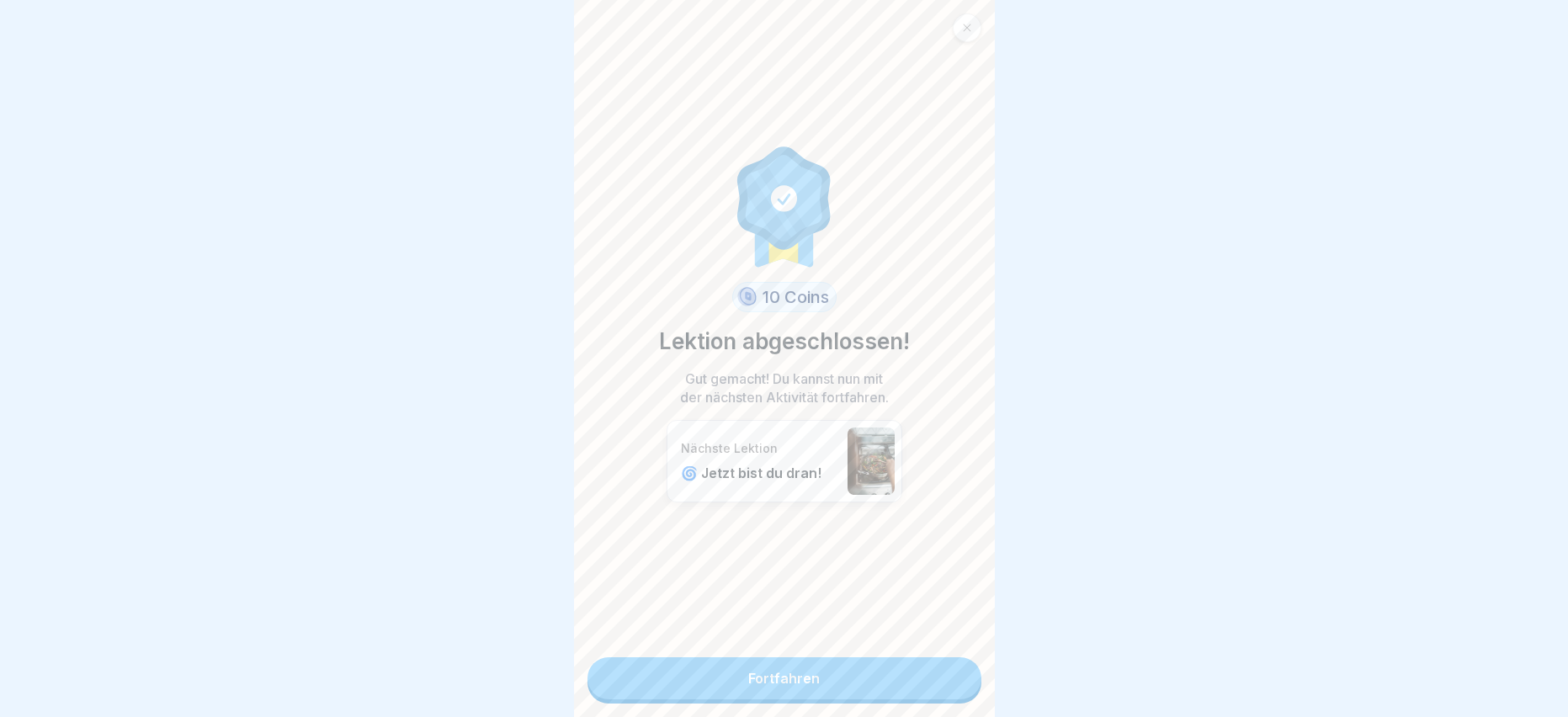
click at [758, 683] on link "Fortfahren" at bounding box center [784, 679] width 394 height 42
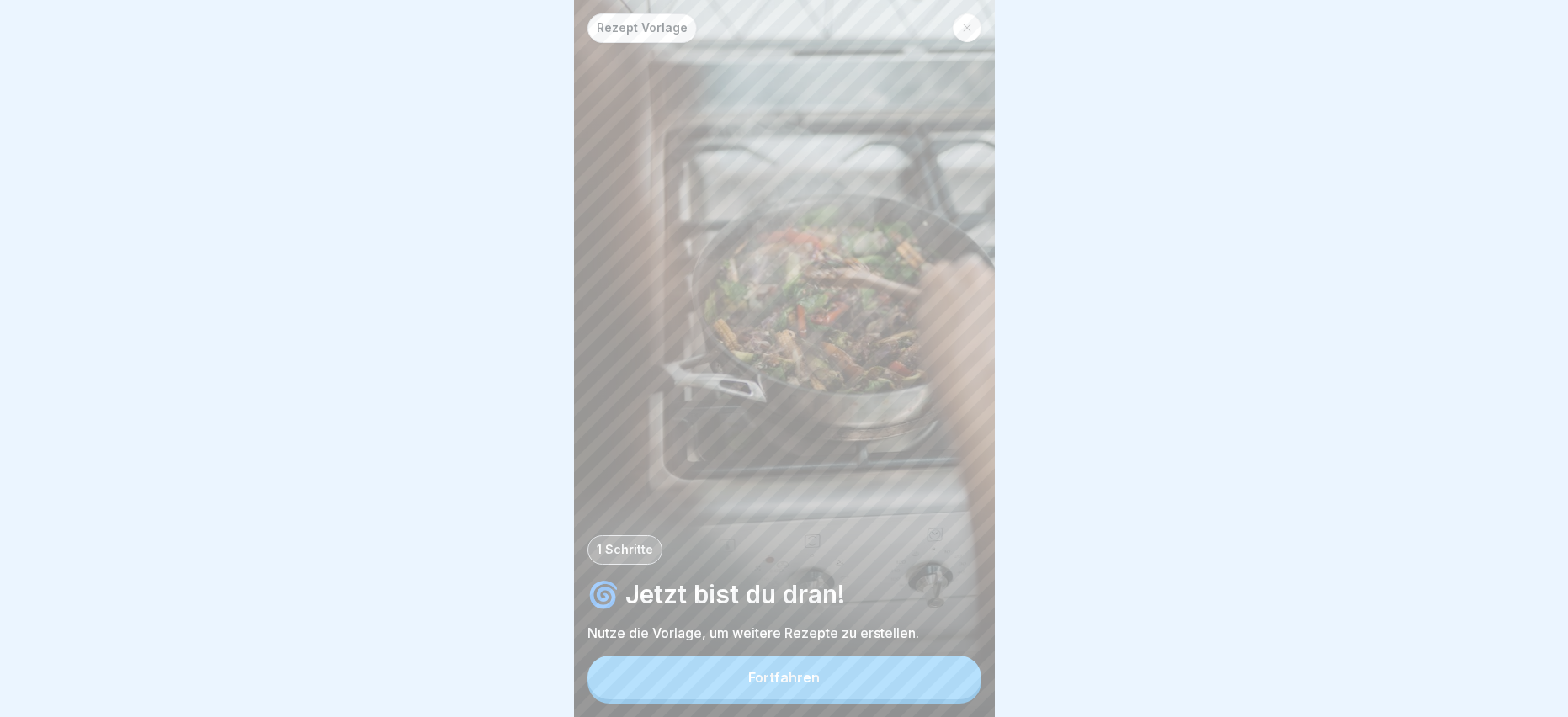
scroll to position [13, 0]
click at [736, 675] on button "Fortfahren" at bounding box center [784, 678] width 394 height 44
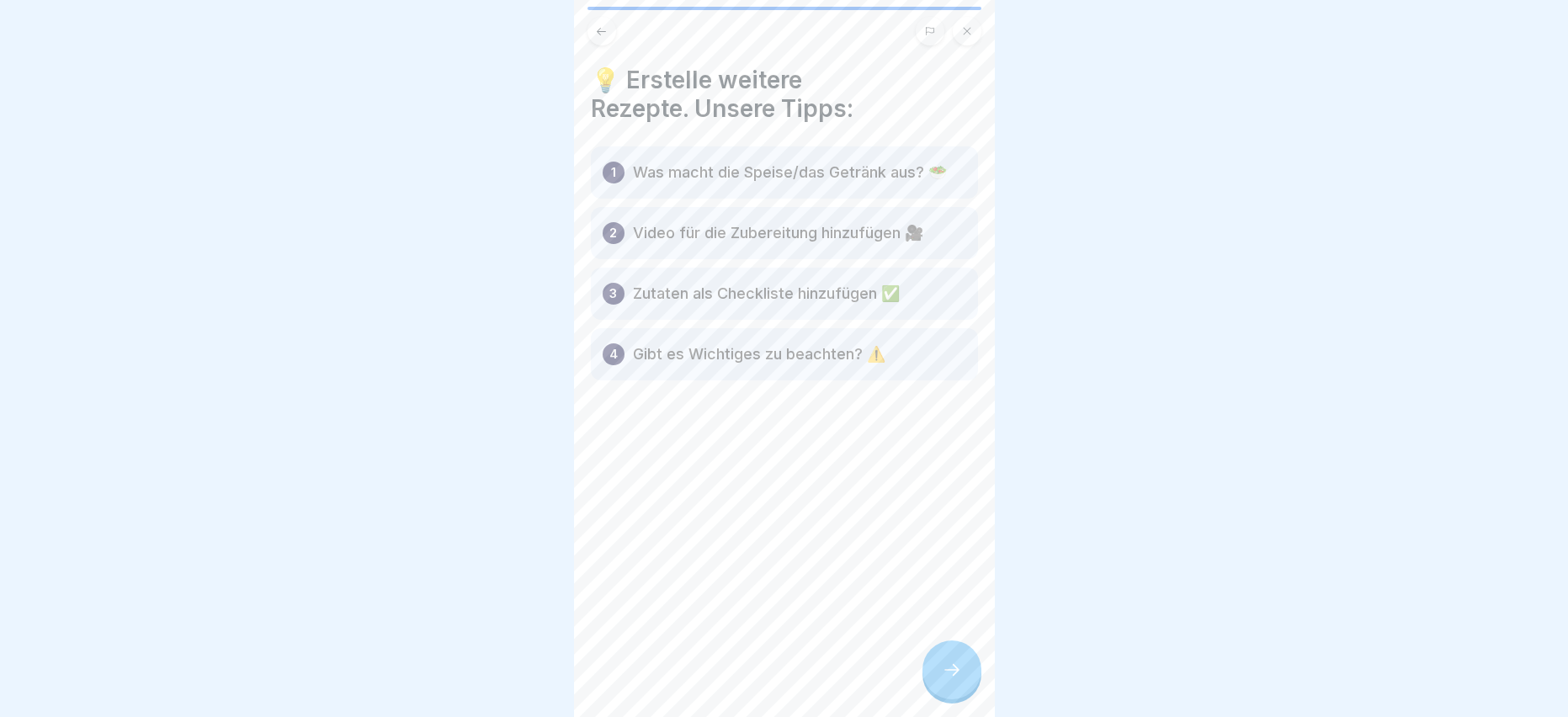
click at [624, 232] on div "2 Video für die Zubereitung hinzufügen 🎥" at bounding box center [784, 232] width 387 height 52
click at [949, 673] on icon at bounding box center [952, 670] width 20 height 21
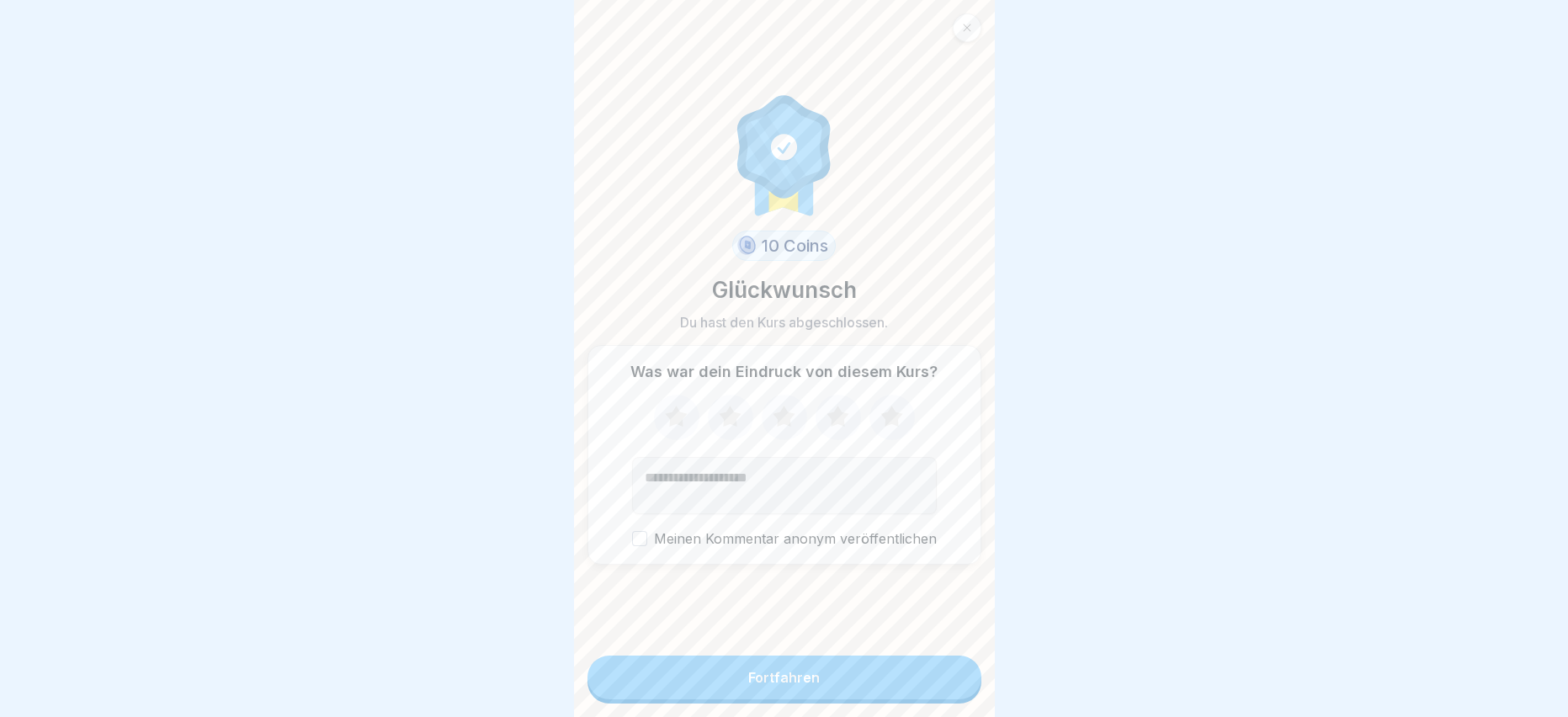
click at [892, 410] on icon at bounding box center [892, 416] width 22 height 21
click at [784, 687] on button "Fortfahren" at bounding box center [784, 678] width 394 height 44
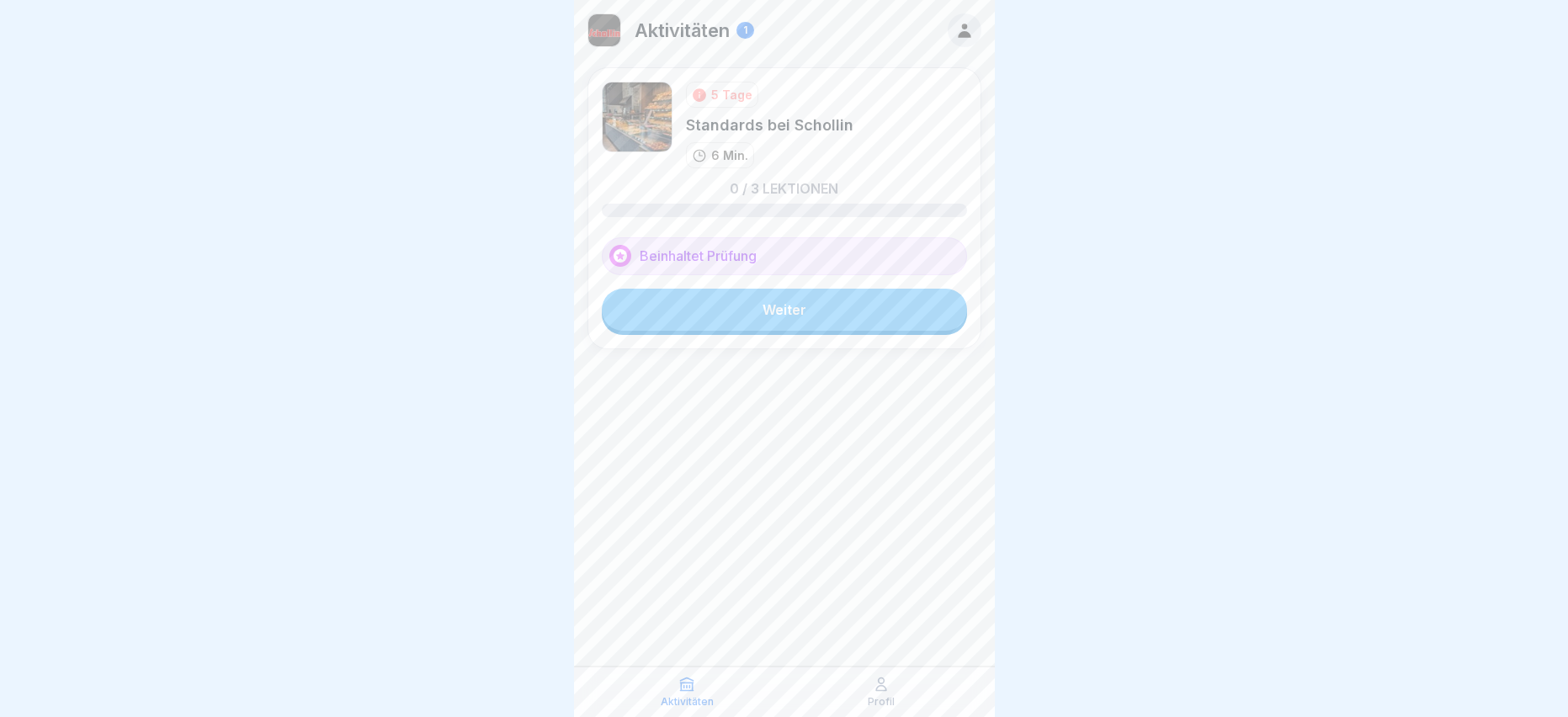
click at [641, 138] on img at bounding box center [636, 117] width 71 height 71
click at [735, 301] on link "Weiter" at bounding box center [784, 309] width 366 height 42
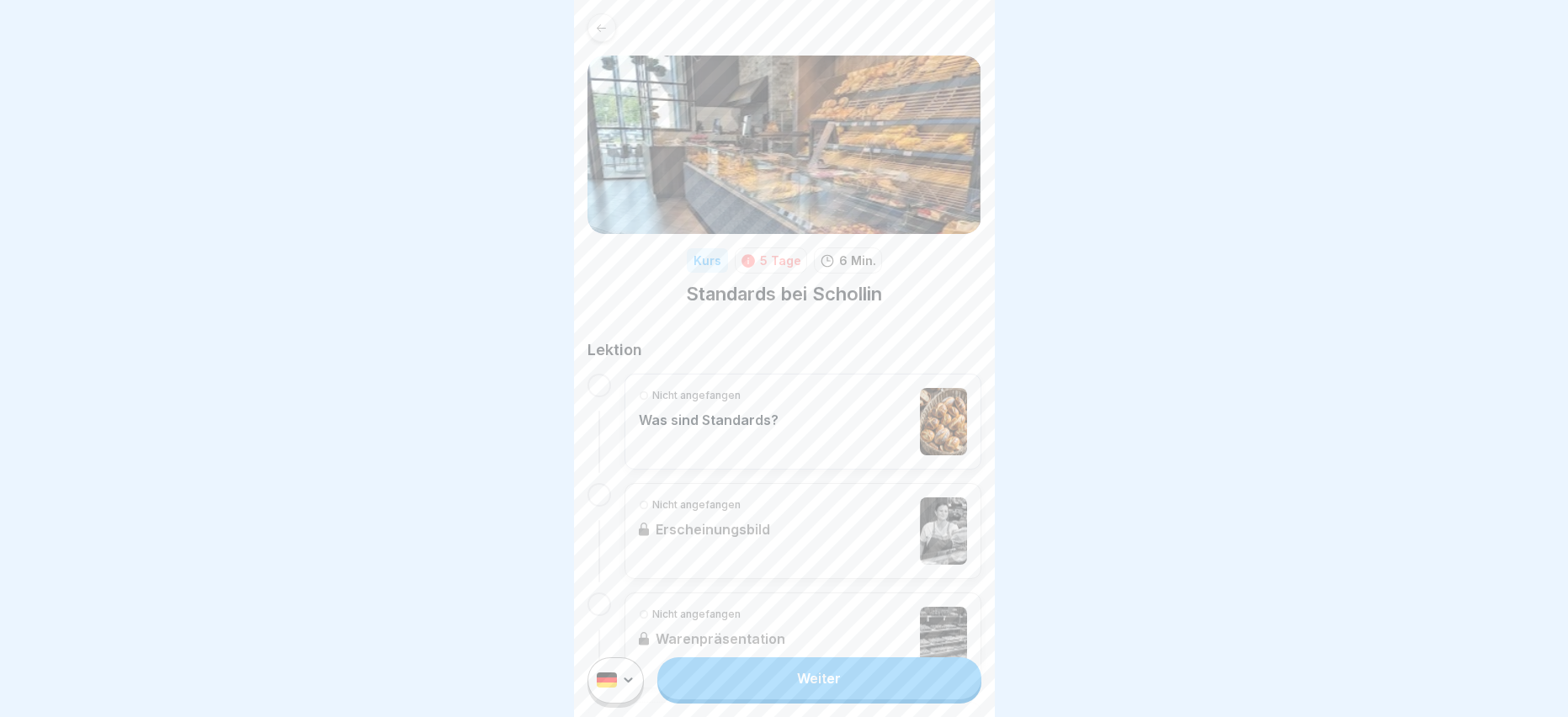
scroll to position [85, 0]
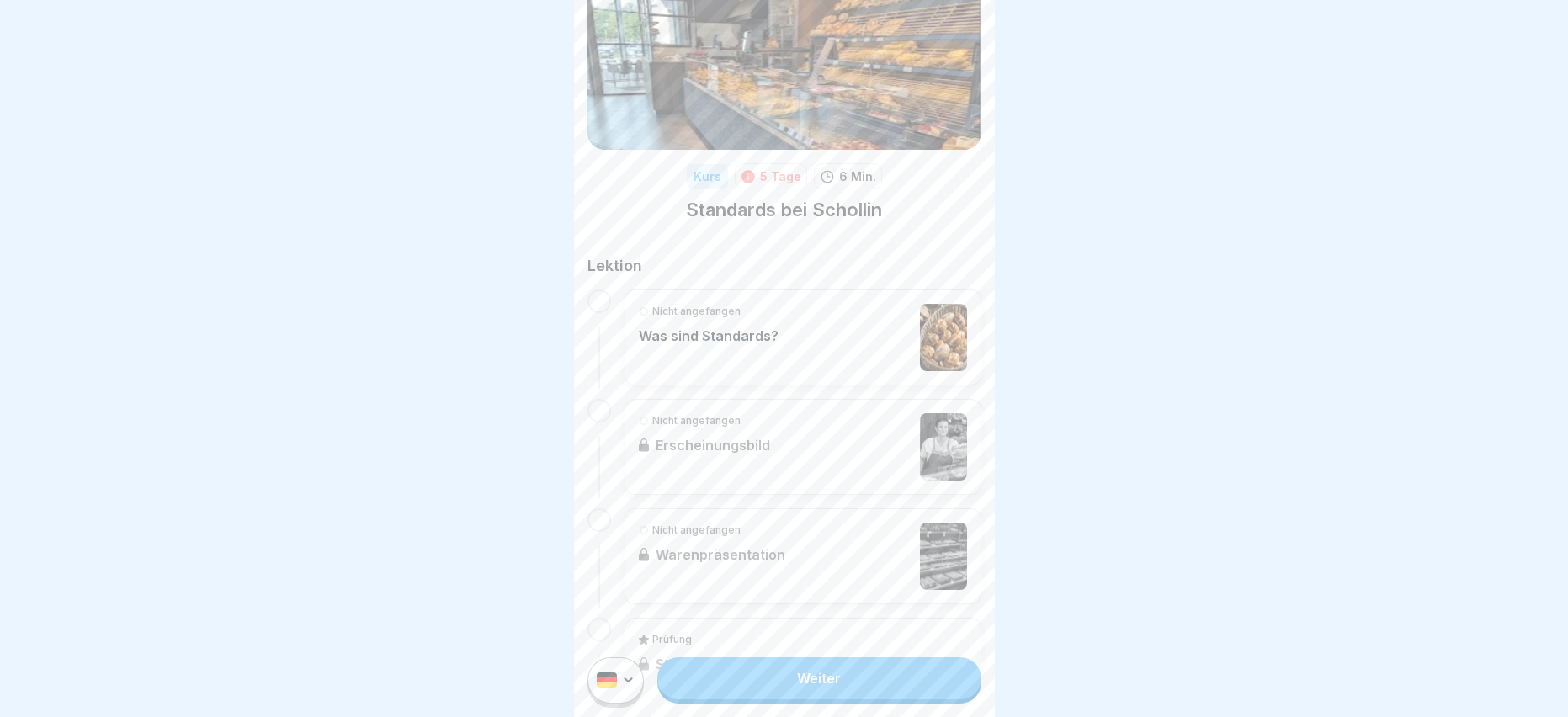
click at [707, 324] on div "Nicht angefangen Was sind Standards?" at bounding box center [709, 338] width 140 height 68
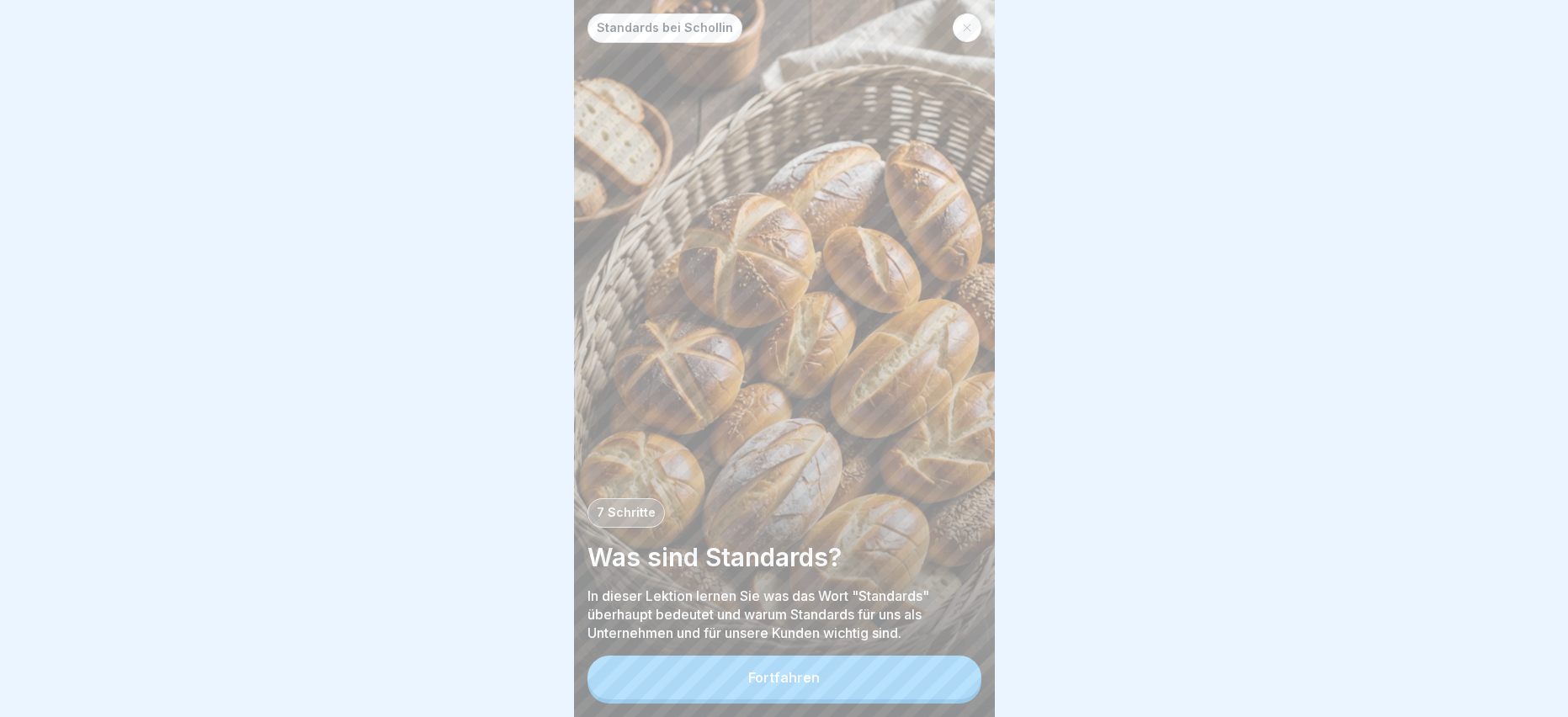
scroll to position [13, 0]
click at [804, 683] on div "Fortfahren" at bounding box center [784, 678] width 72 height 15
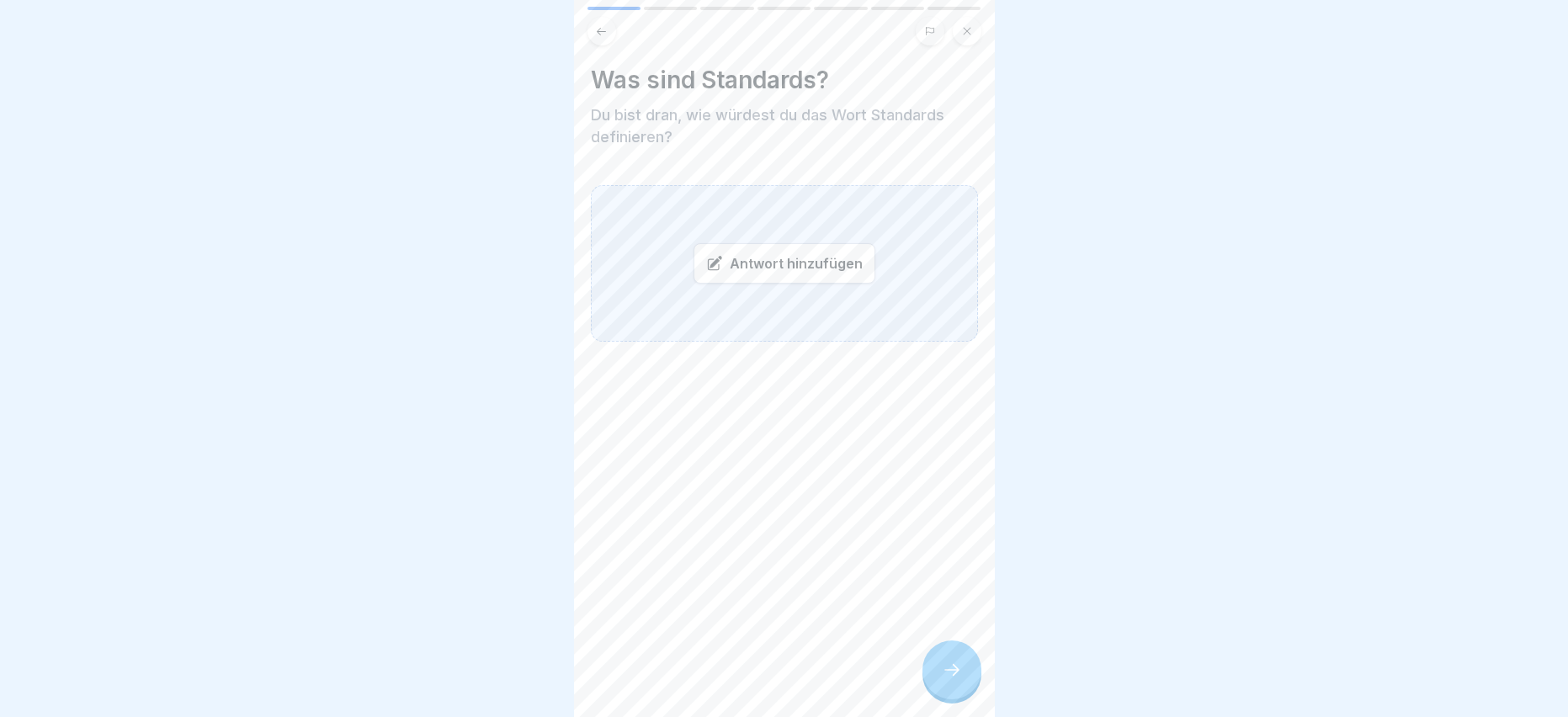
click at [750, 255] on div "Antwort hinzufügen" at bounding box center [784, 263] width 182 height 40
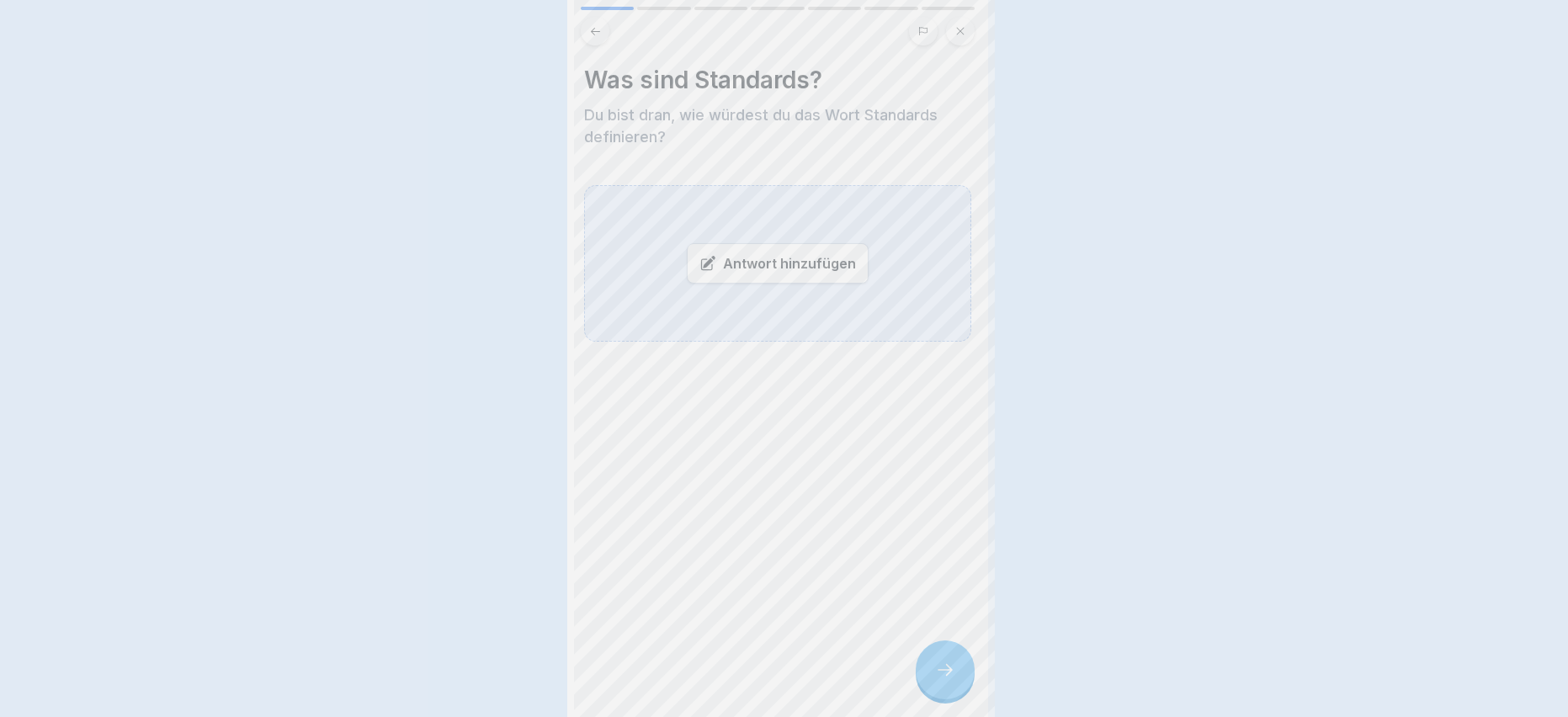
scroll to position [0, 0]
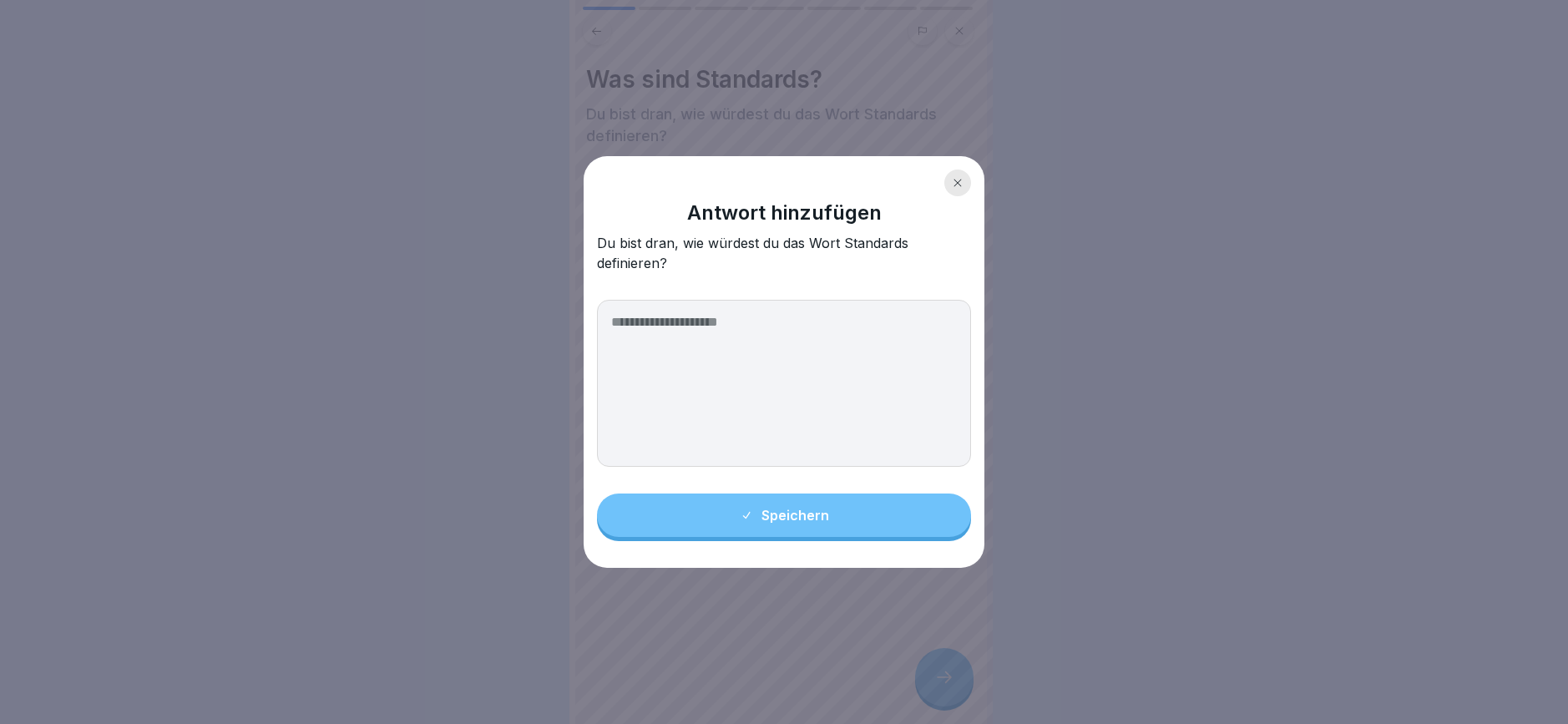
click at [709, 333] on textarea at bounding box center [783, 383] width 374 height 167
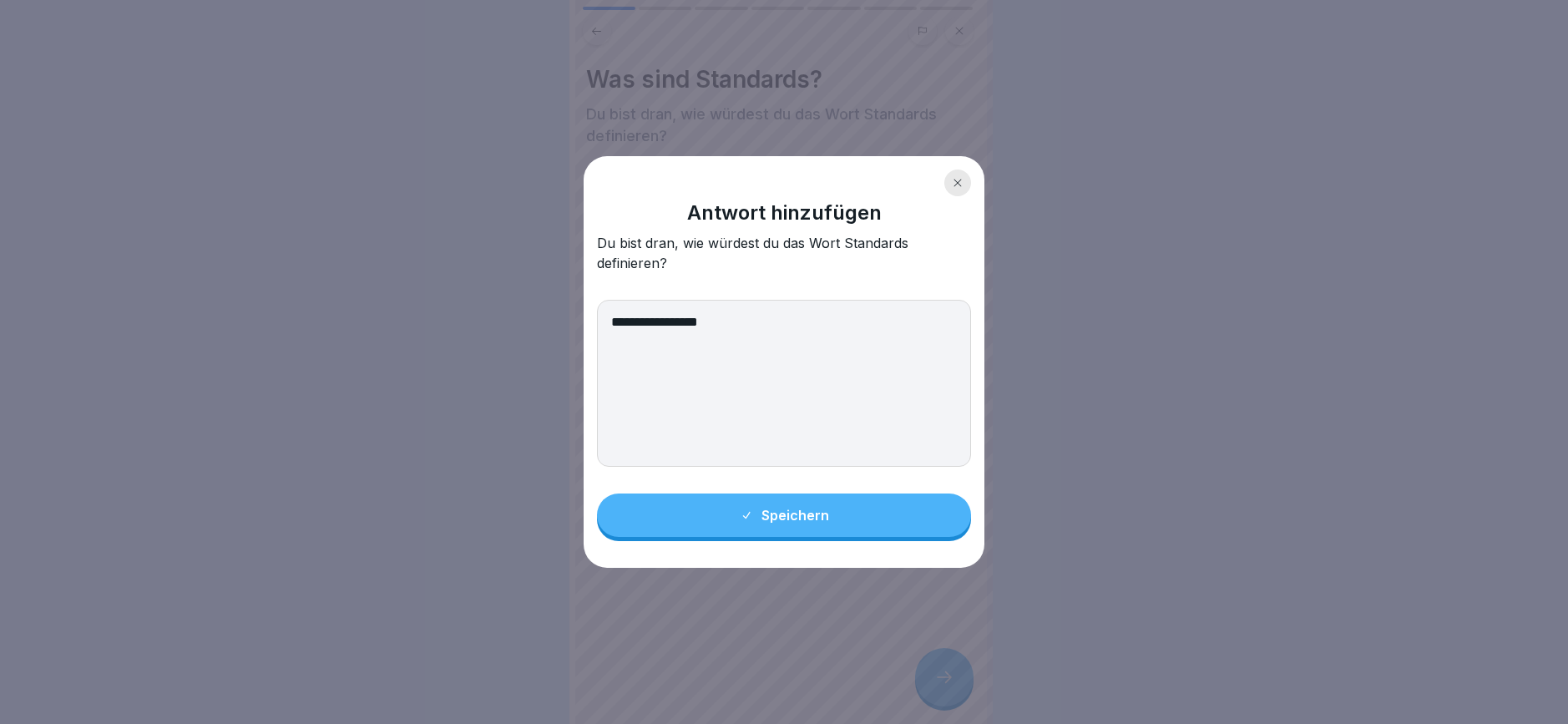
type textarea "**********"
click at [818, 529] on button "Speichern" at bounding box center [783, 515] width 374 height 43
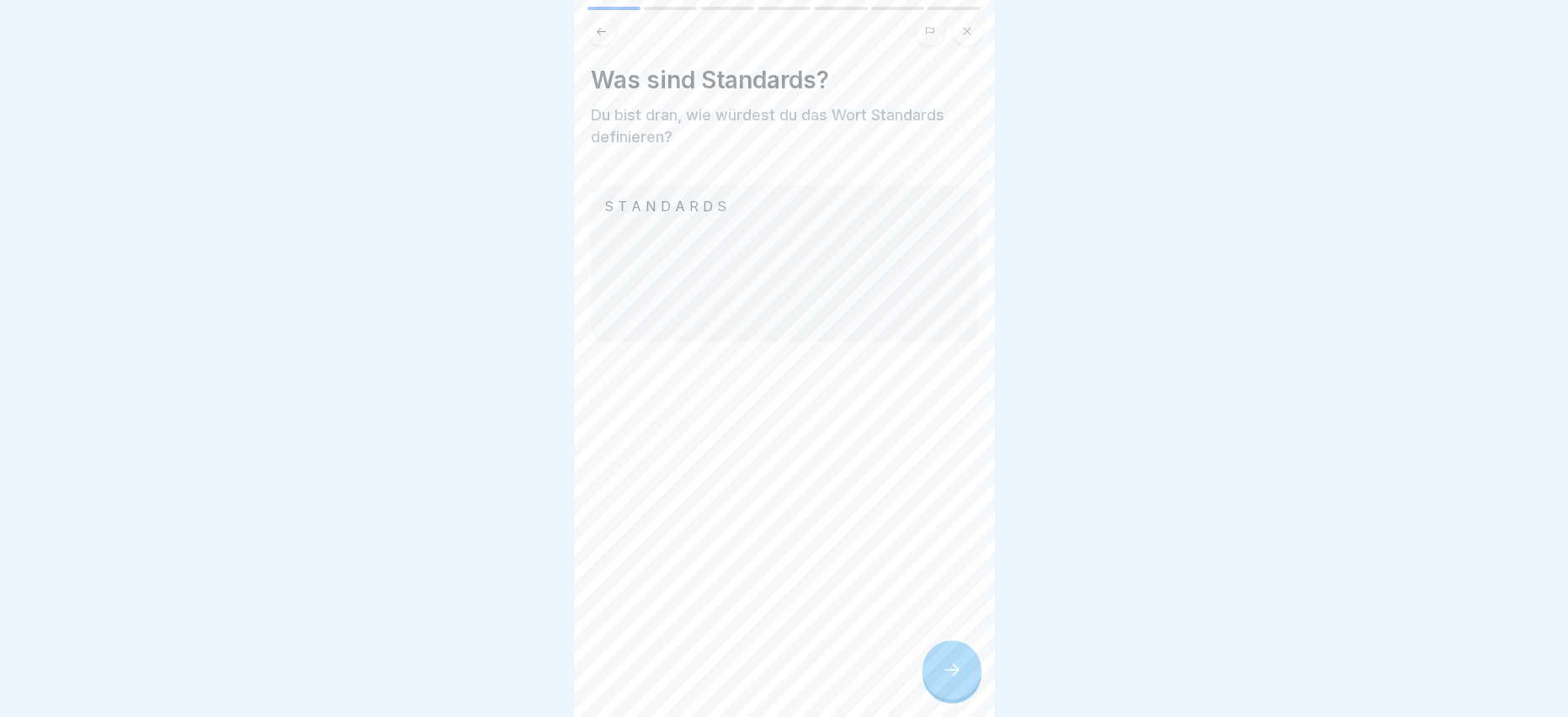
click at [950, 673] on div at bounding box center [951, 670] width 59 height 59
click at [770, 239] on div "Antwort hinzufügen" at bounding box center [784, 241] width 182 height 40
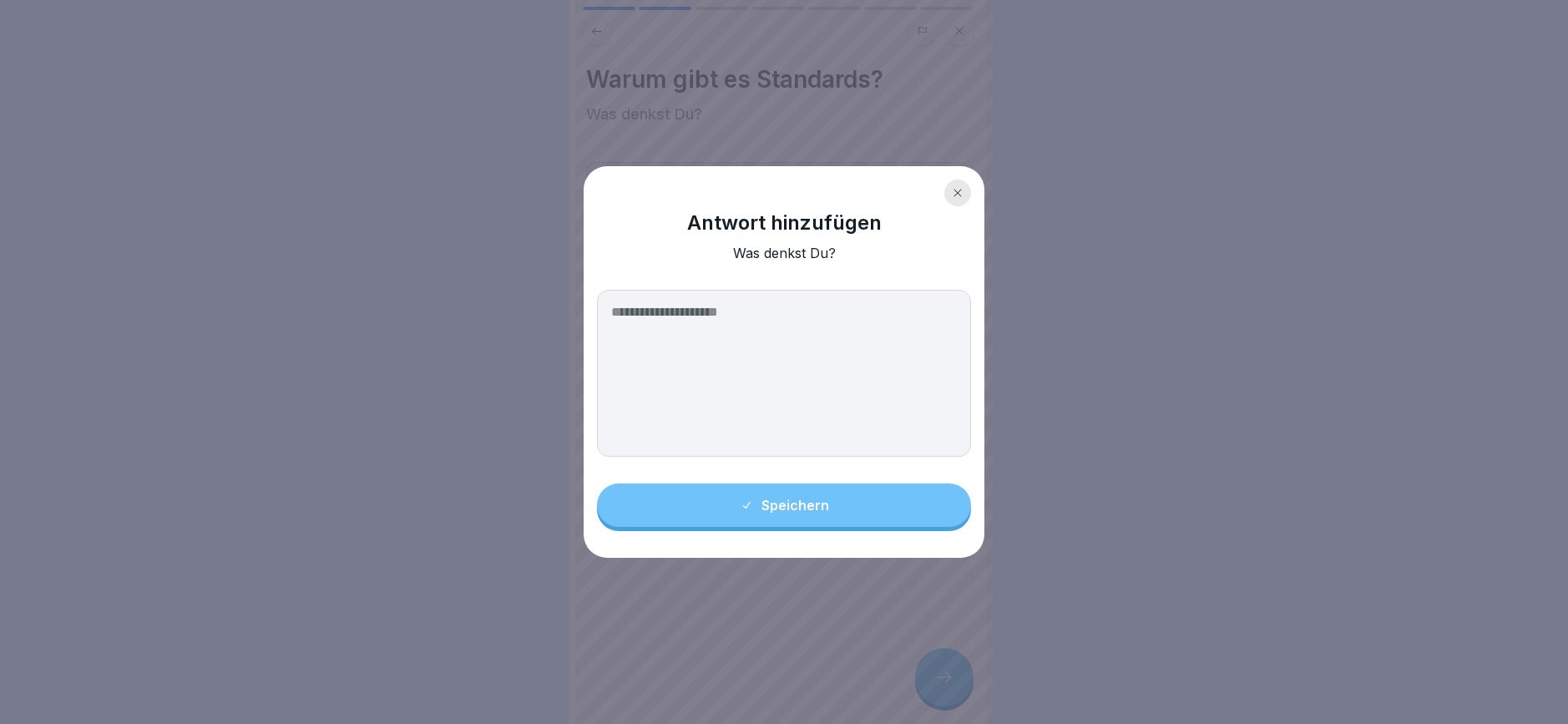
click at [722, 311] on textarea at bounding box center [783, 373] width 374 height 167
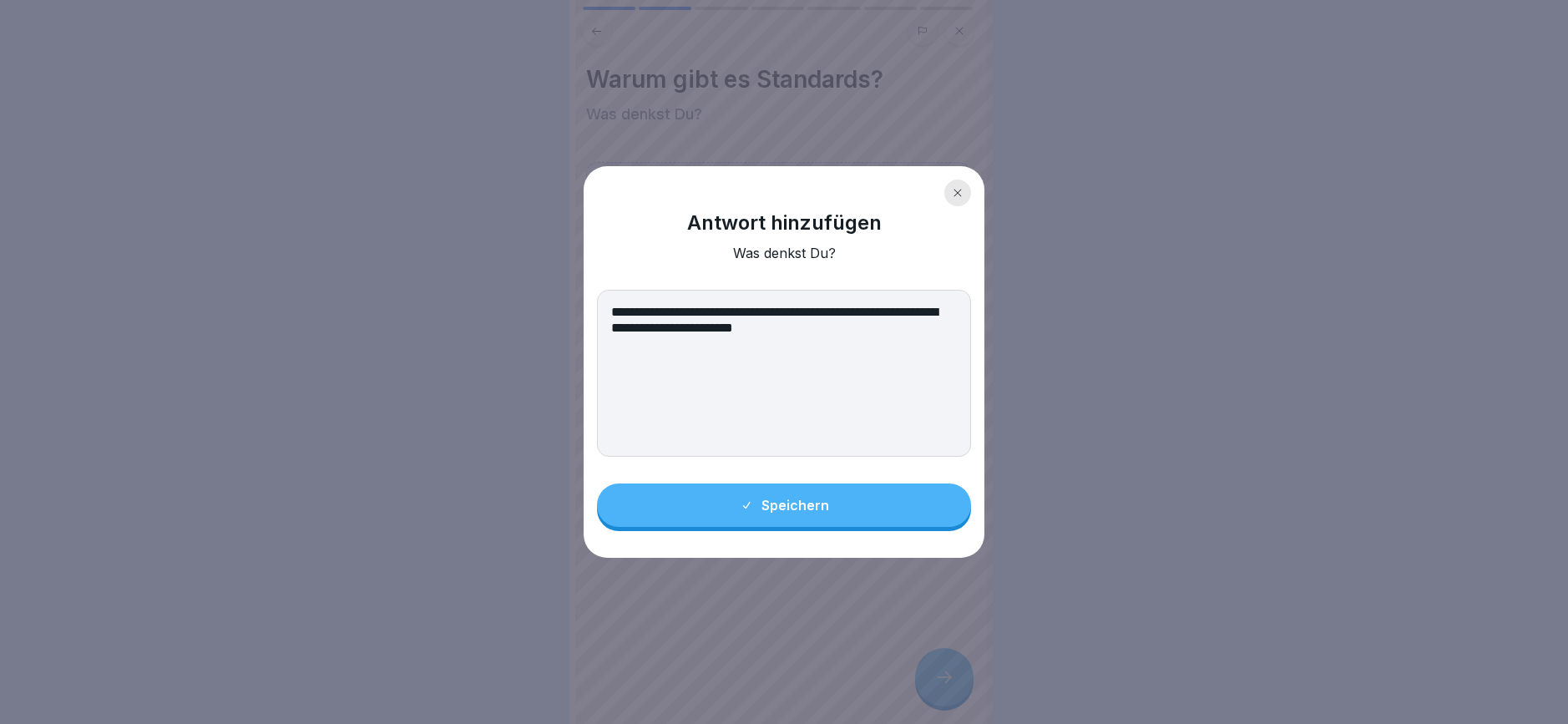
type textarea "**********"
click at [823, 487] on button "Speichern" at bounding box center [783, 504] width 374 height 43
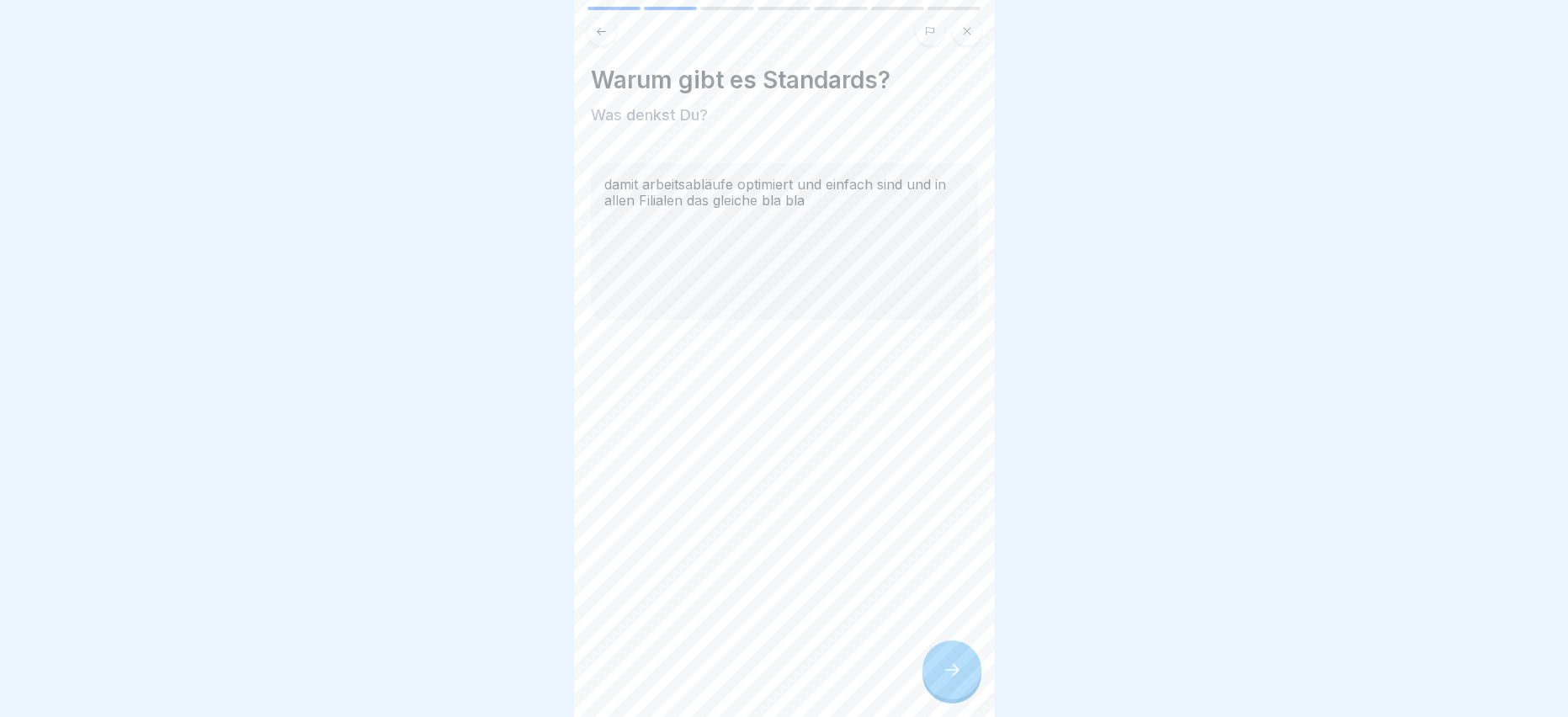
click at [936, 685] on div at bounding box center [951, 670] width 59 height 59
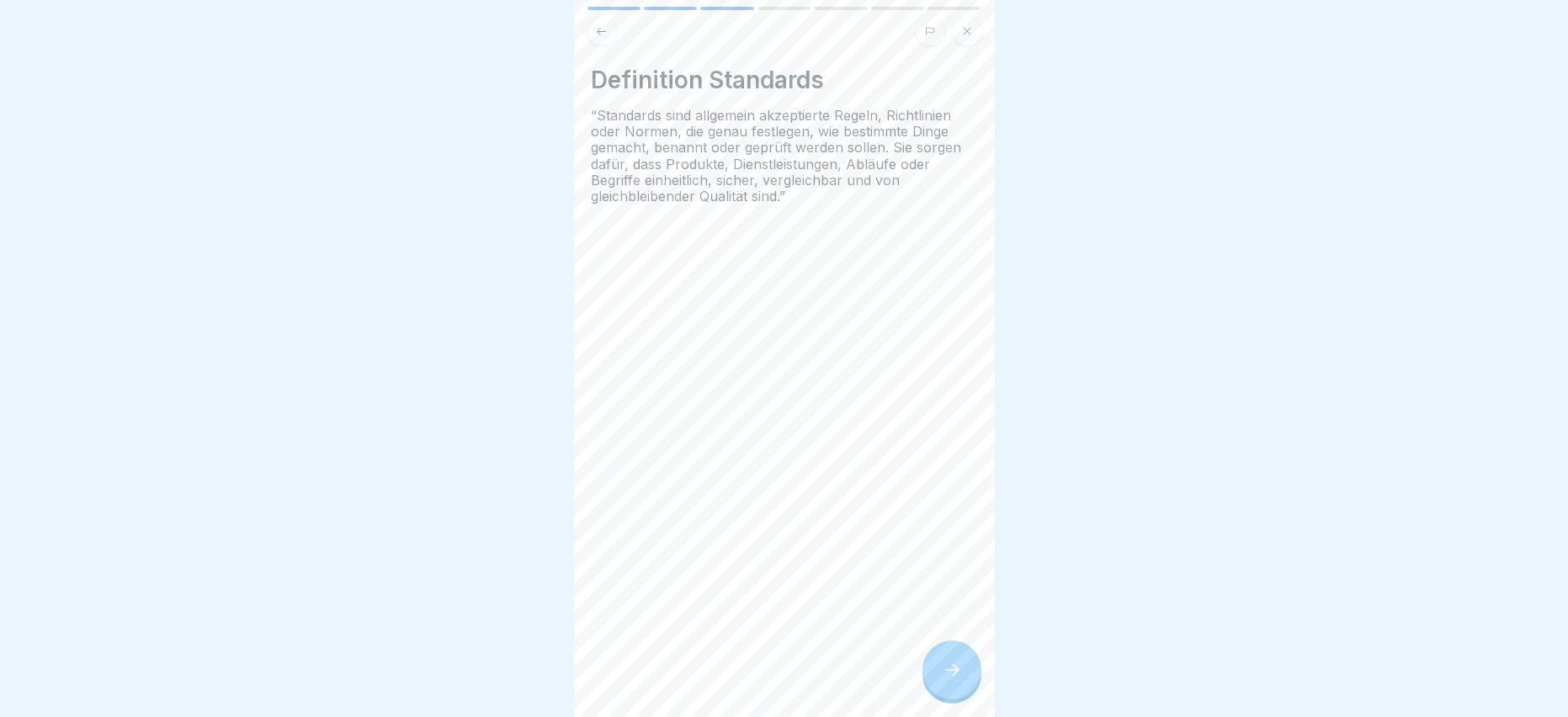
click at [949, 680] on icon at bounding box center [952, 670] width 20 height 21
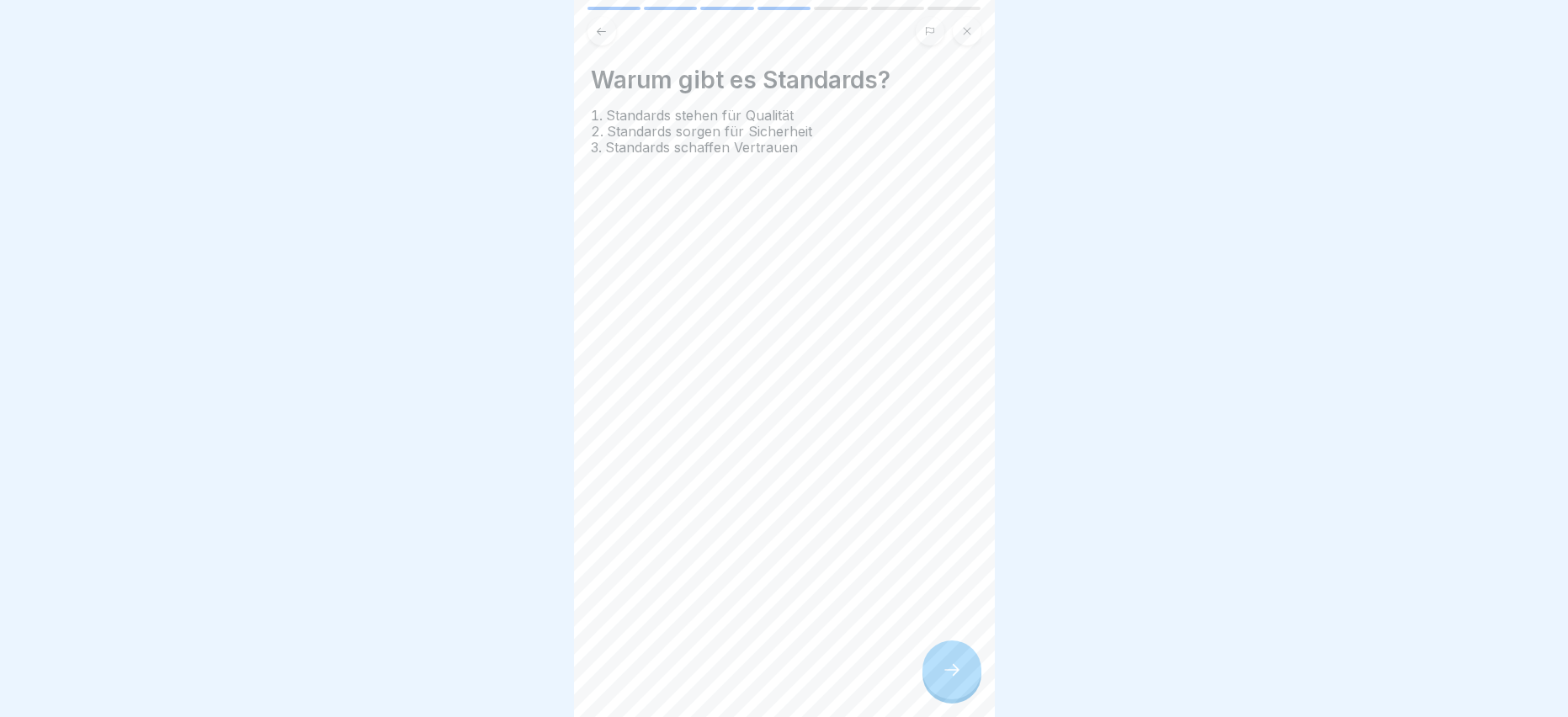
click at [949, 680] on icon at bounding box center [952, 670] width 20 height 21
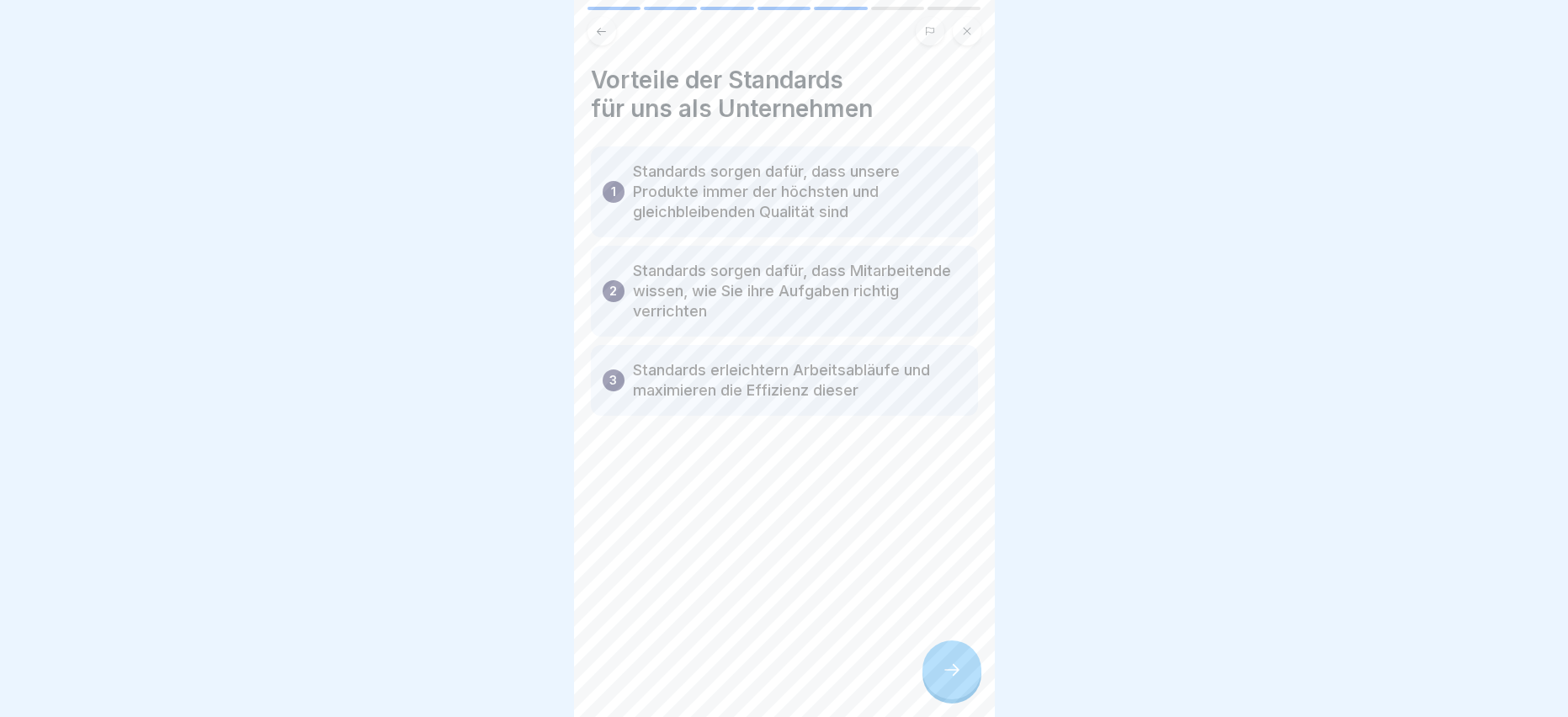
click at [951, 680] on icon at bounding box center [952, 670] width 20 height 21
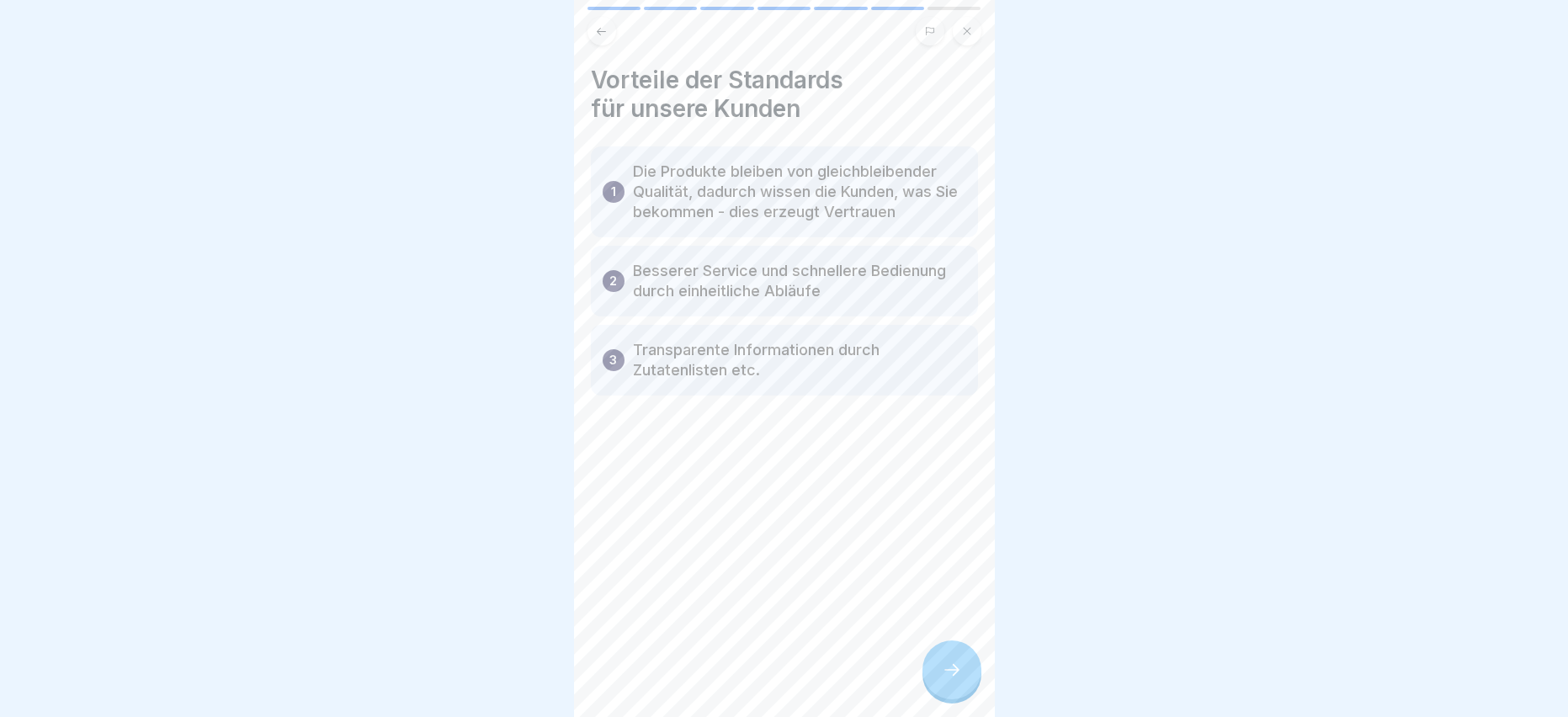
click at [951, 676] on icon at bounding box center [952, 670] width 20 height 21
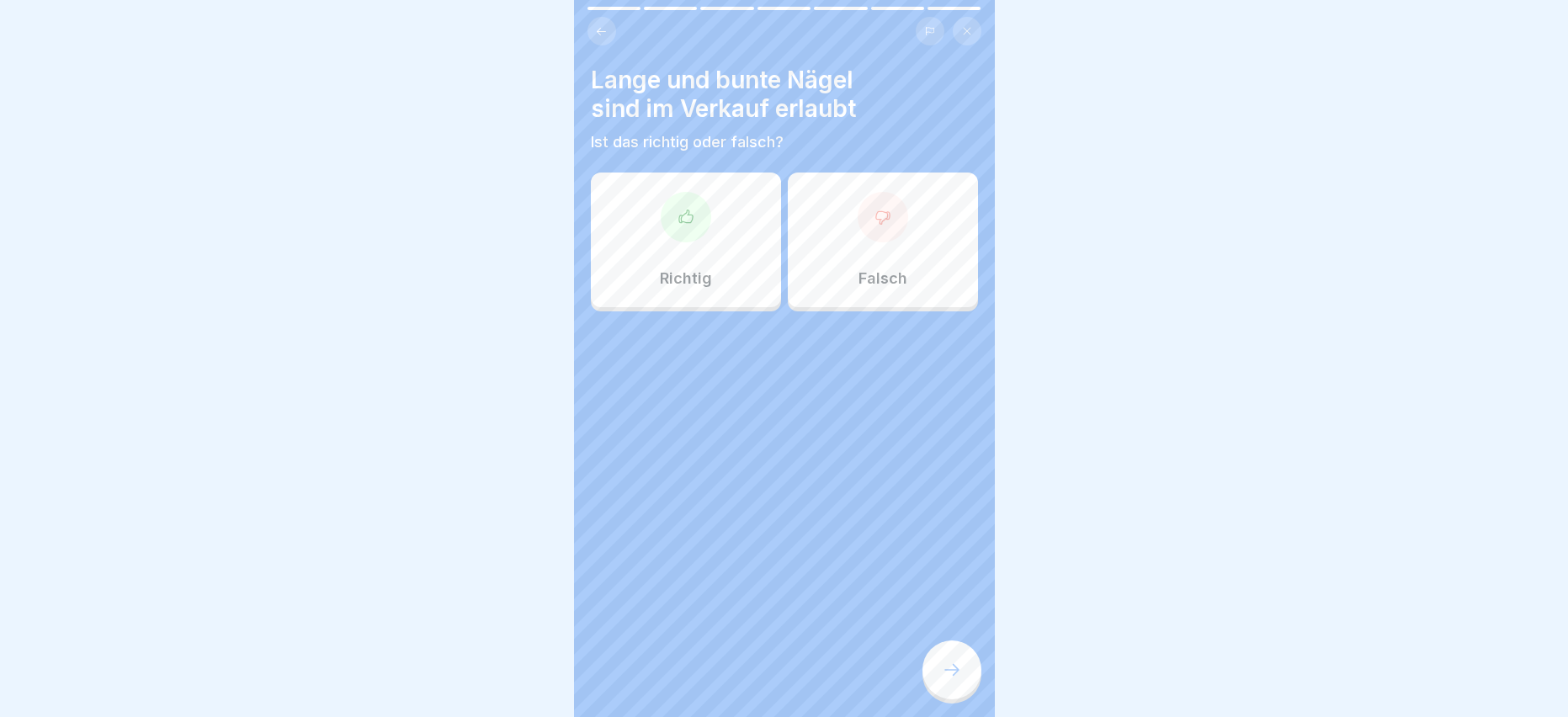
click at [893, 244] on div "Falsch" at bounding box center [882, 240] width 190 height 135
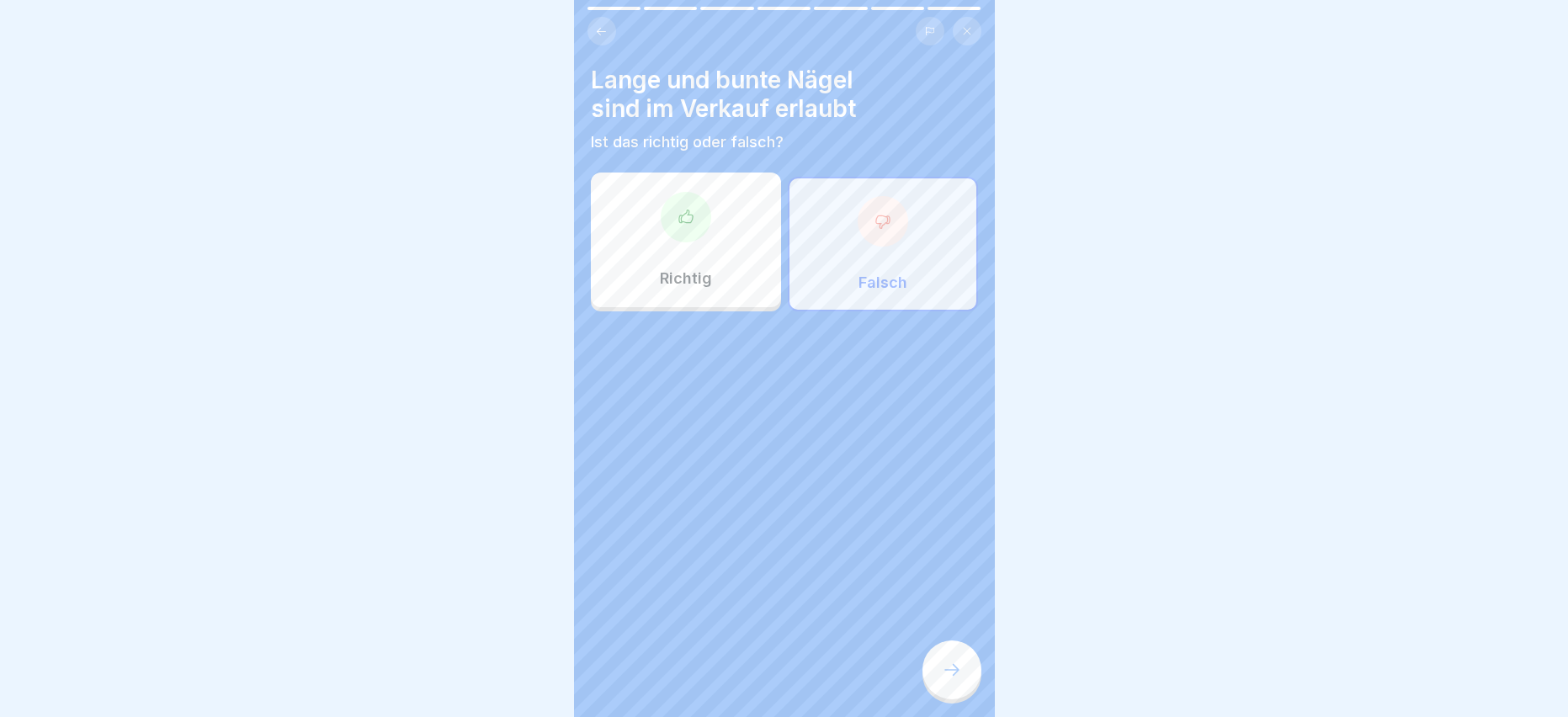
click at [957, 680] on icon at bounding box center [952, 670] width 20 height 21
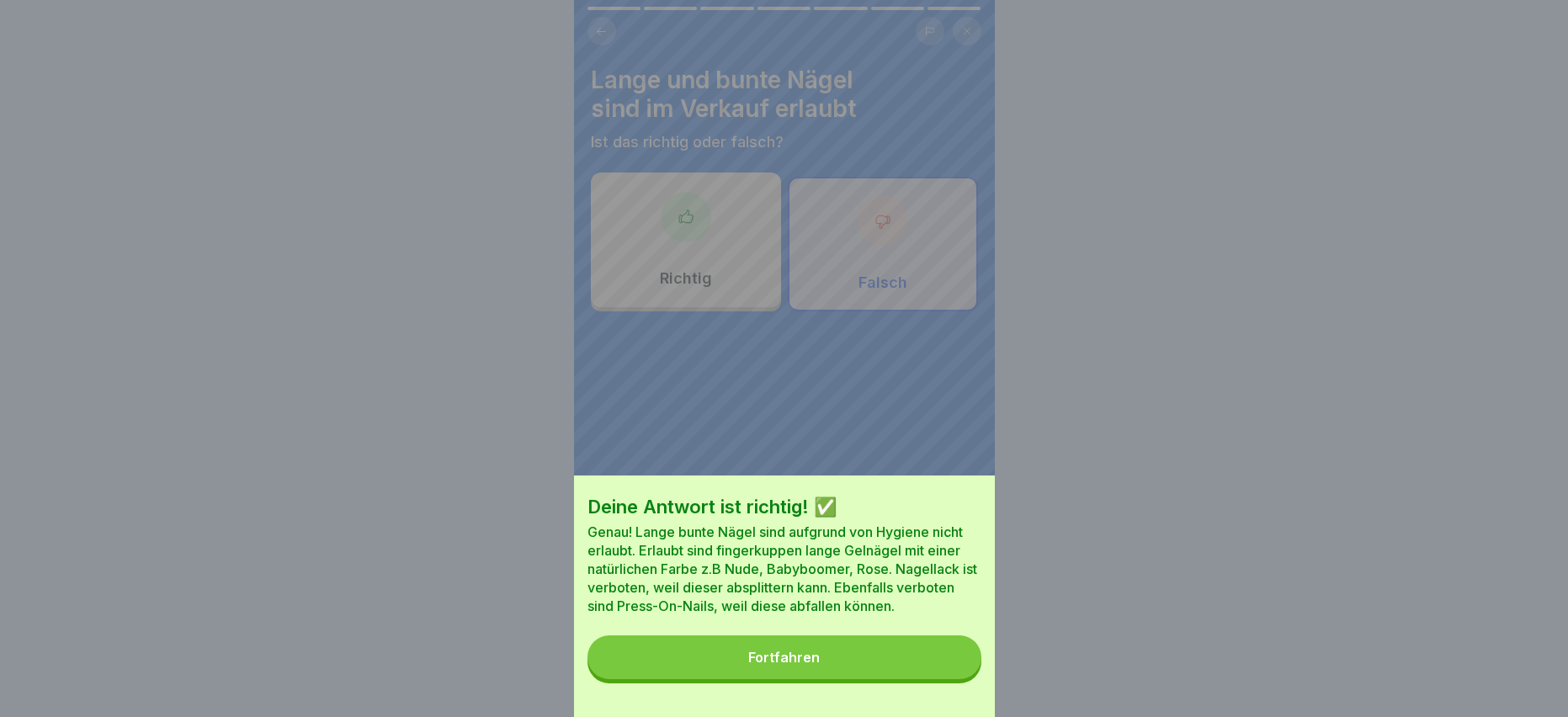
click at [813, 665] on div "Fortfahren" at bounding box center [784, 658] width 72 height 15
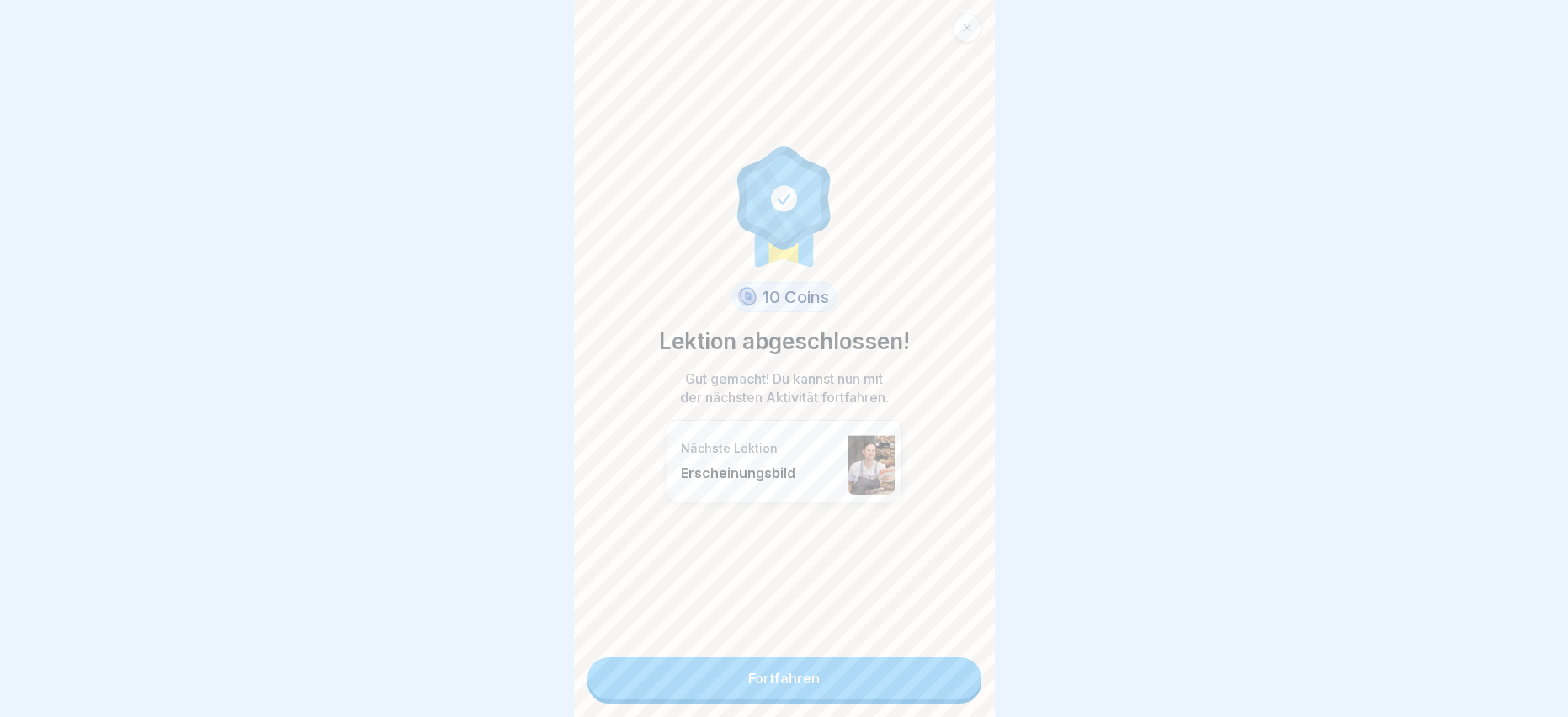
click at [748, 685] on link "Fortfahren" at bounding box center [784, 679] width 394 height 42
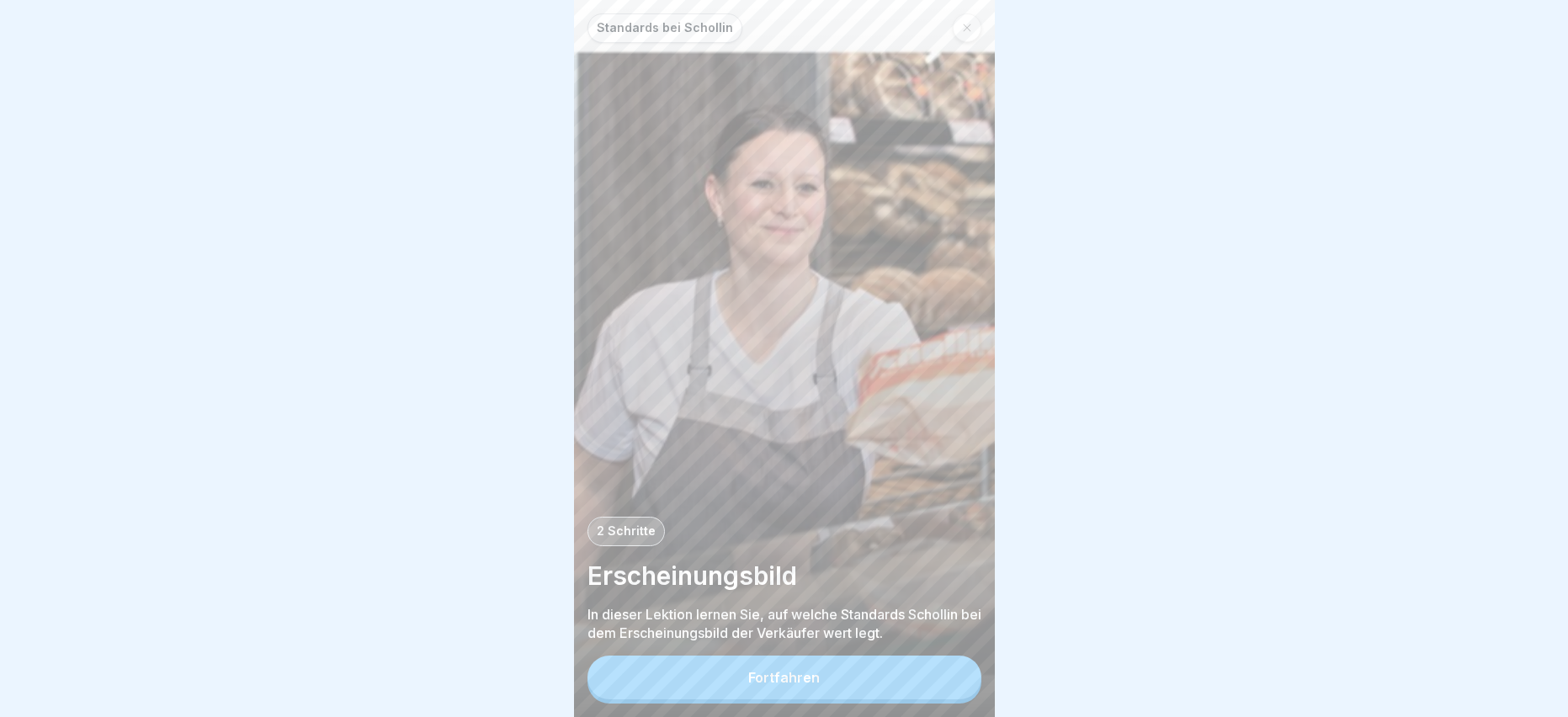
click at [786, 685] on div "Fortfahren" at bounding box center [784, 678] width 72 height 15
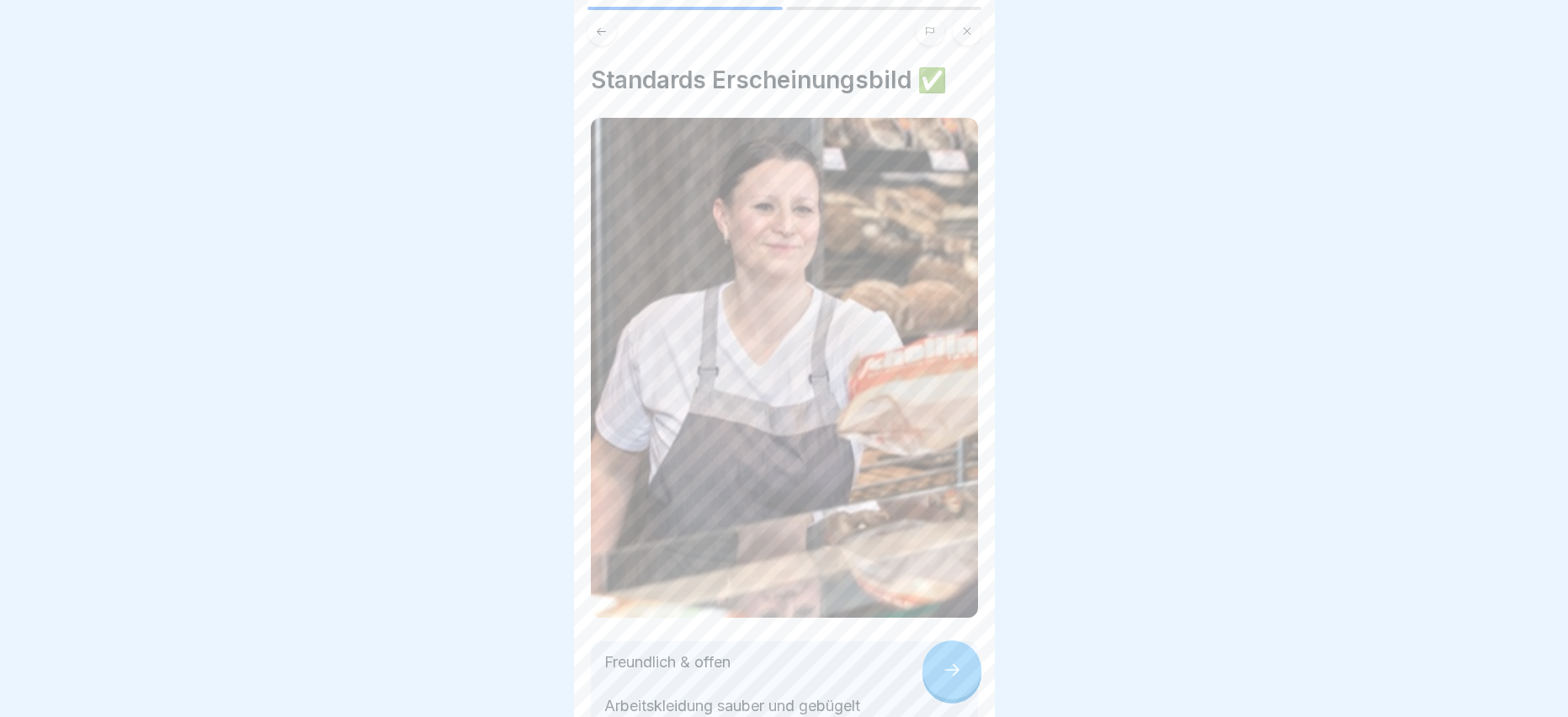
click at [971, 682] on div at bounding box center [951, 670] width 59 height 59
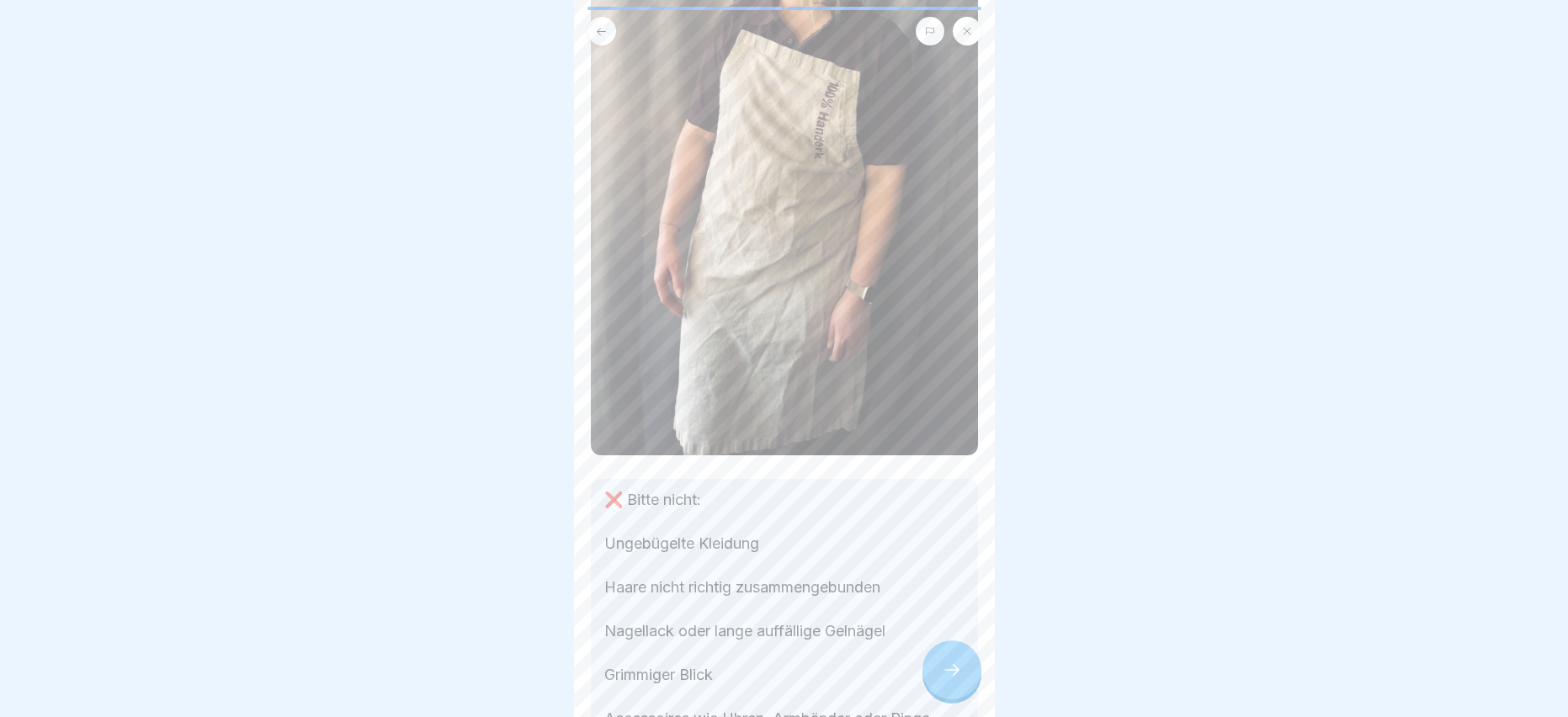
scroll to position [253, 0]
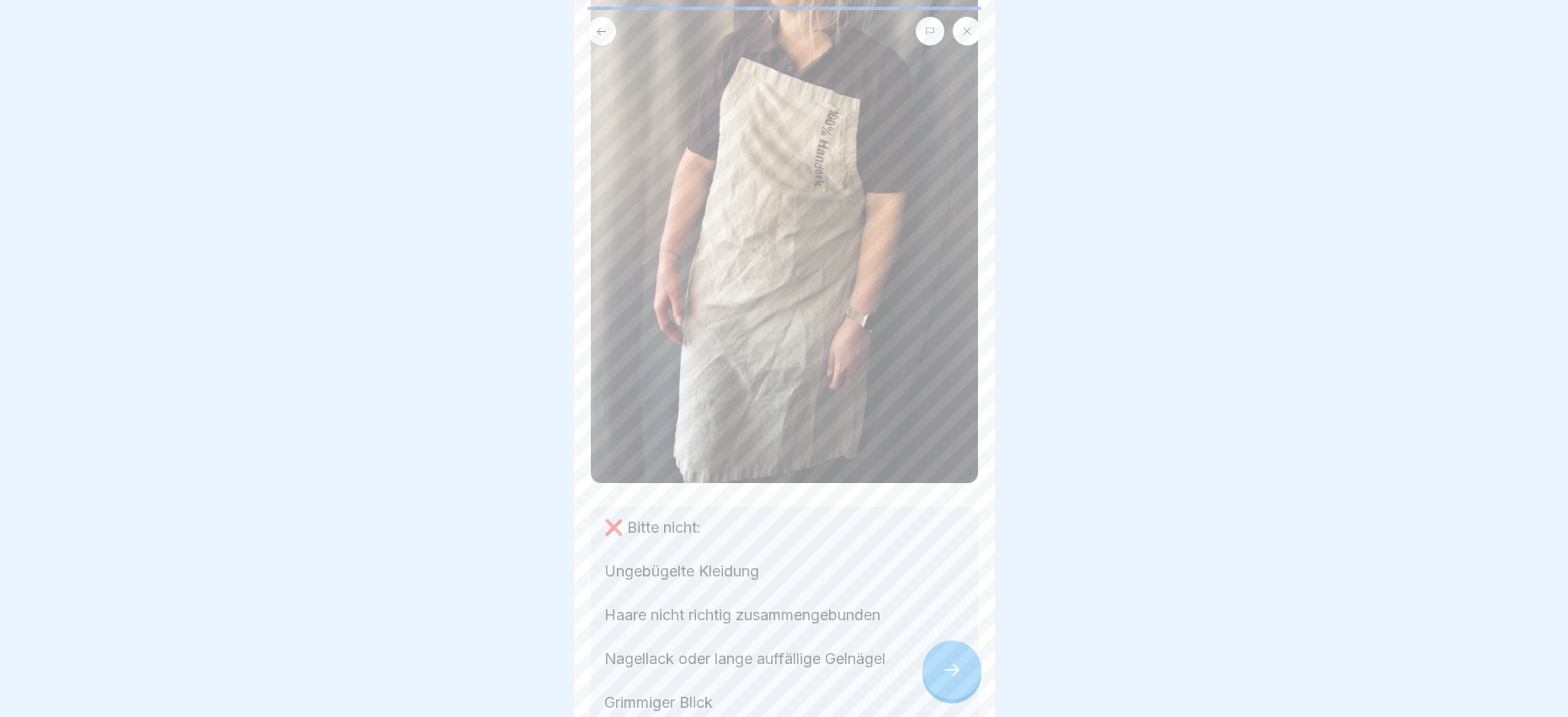
click at [957, 674] on div at bounding box center [951, 670] width 59 height 59
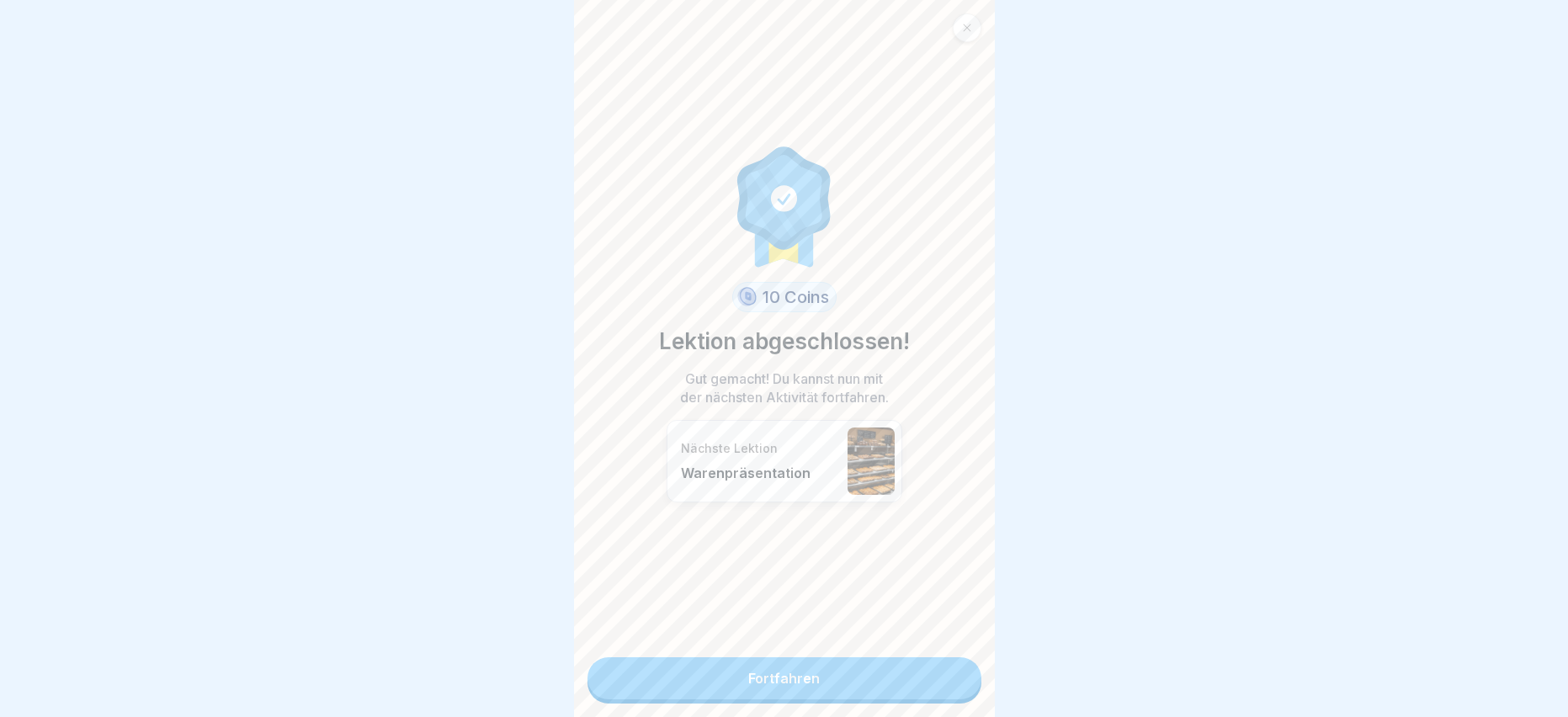
click at [822, 676] on link "Fortfahren" at bounding box center [784, 679] width 394 height 42
